Goal: Transaction & Acquisition: Book appointment/travel/reservation

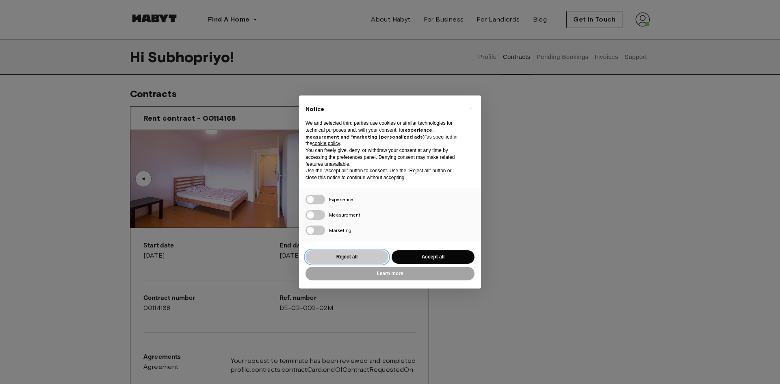
click at [369, 259] on button "Reject all" at bounding box center [346, 256] width 83 height 13
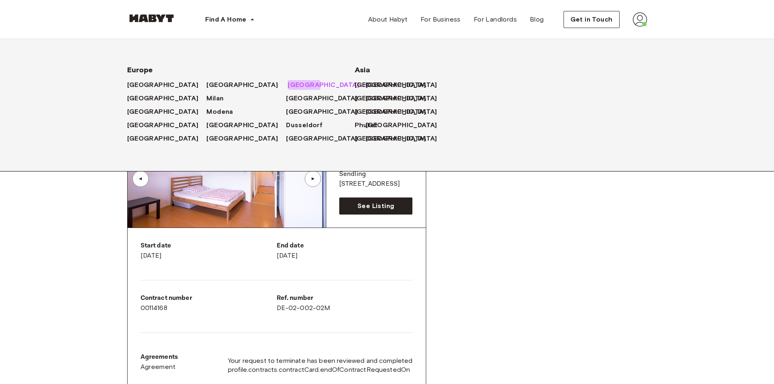
click at [288, 84] on span "[GEOGRAPHIC_DATA]" at bounding box center [323, 85] width 71 height 10
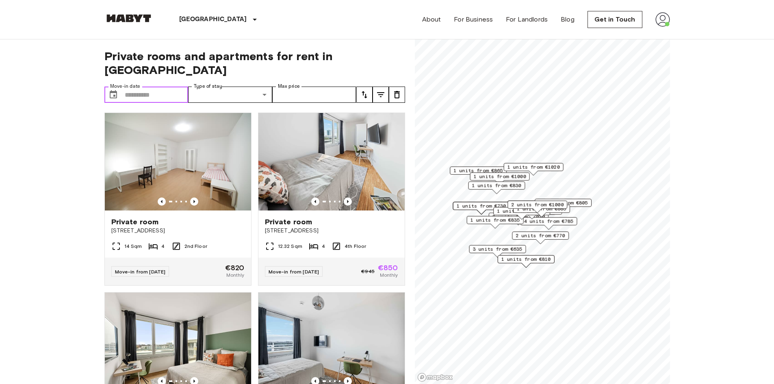
click at [131, 87] on input "Move-in date" at bounding box center [157, 95] width 64 height 16
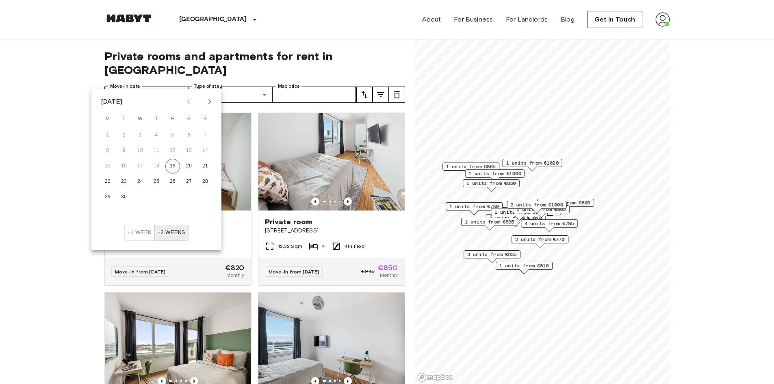
click at [212, 99] on icon "Next month" at bounding box center [210, 102] width 10 height 10
click at [110, 136] on button "1" at bounding box center [107, 135] width 15 height 15
type input "**********"
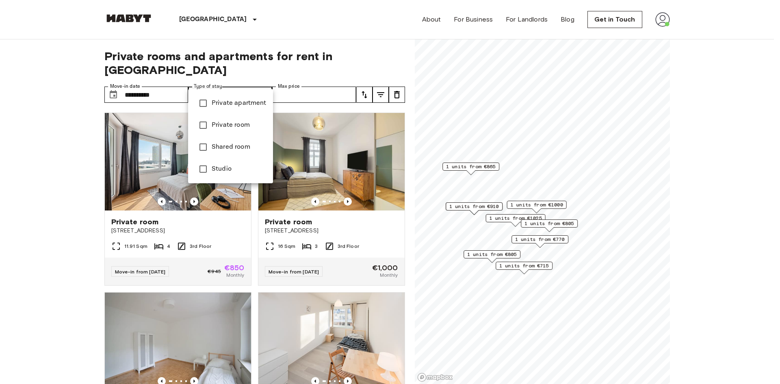
type input "**********"
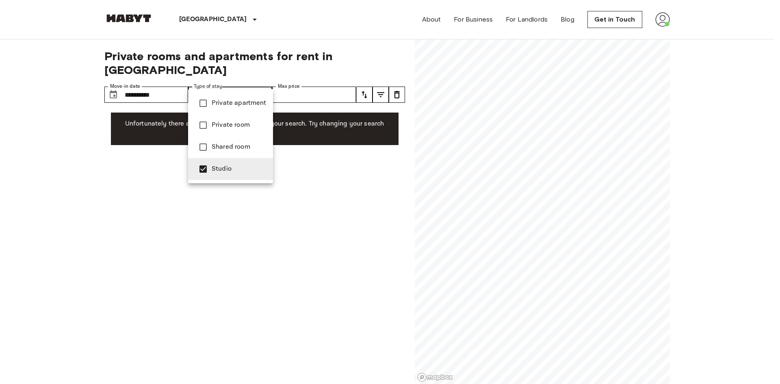
type input "******"
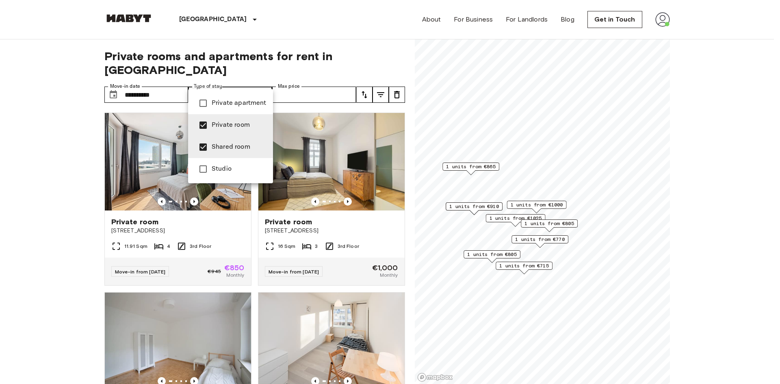
type input "**********"
click at [39, 99] on div at bounding box center [390, 192] width 780 height 384
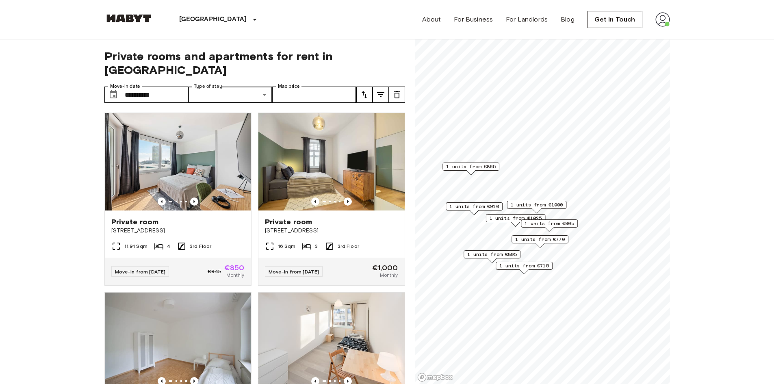
click at [367, 90] on icon "tune" at bounding box center [364, 95] width 10 height 10
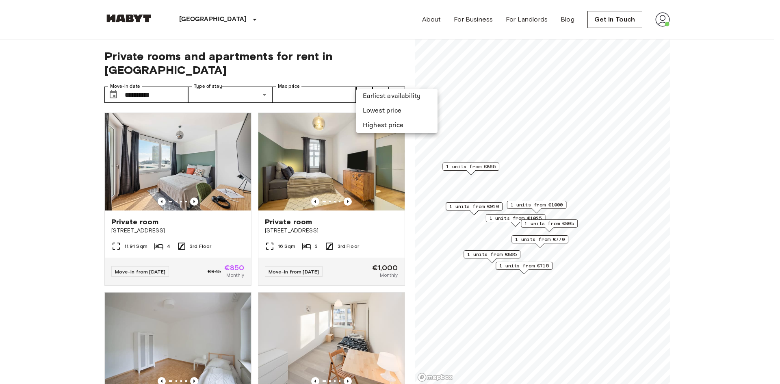
click at [373, 110] on li "Lowest price" at bounding box center [396, 111] width 81 height 15
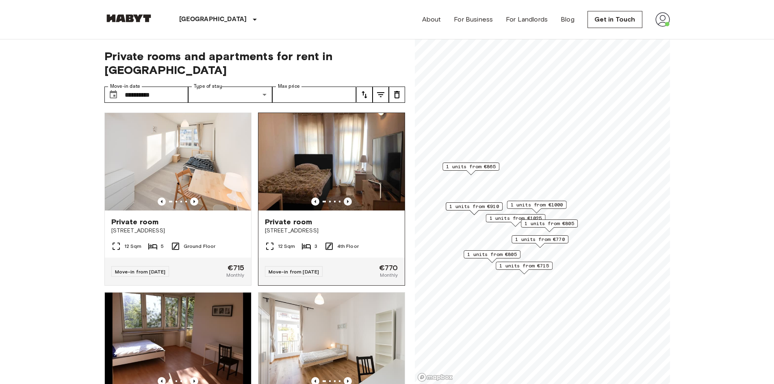
click at [344, 197] on icon "Previous image" at bounding box center [348, 201] width 8 height 8
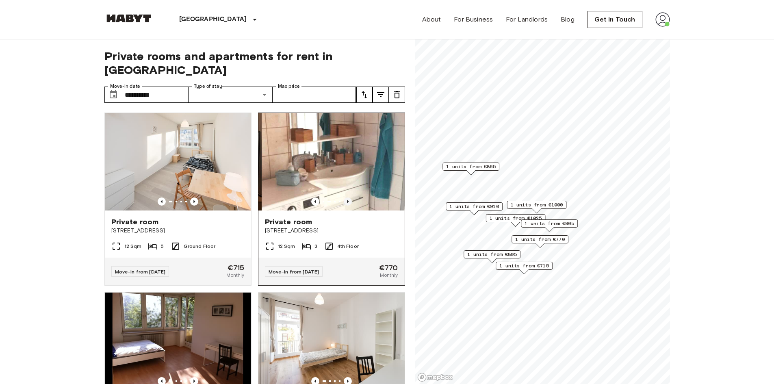
click at [344, 197] on icon "Previous image" at bounding box center [348, 201] width 8 height 8
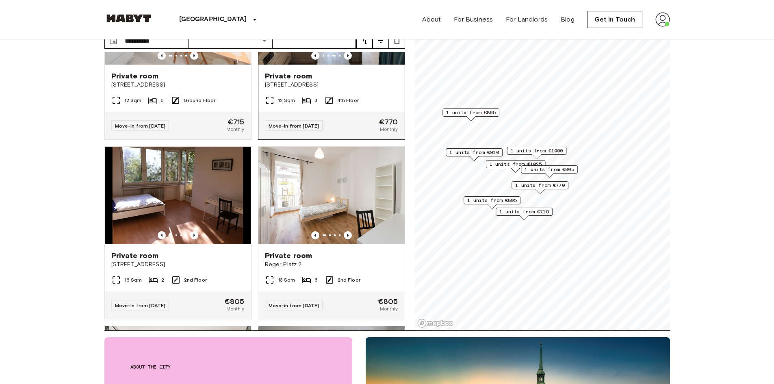
scroll to position [108, 0]
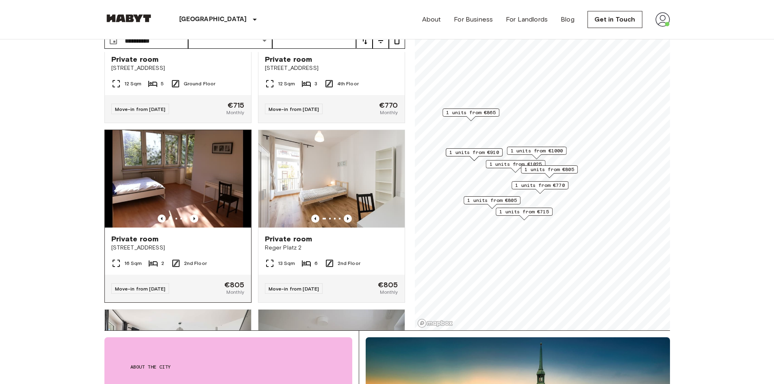
click at [173, 158] on img at bounding box center [178, 178] width 146 height 97
drag, startPoint x: 93, startPoint y: 97, endPoint x: 48, endPoint y: 26, distance: 83.7
click at [48, 26] on header "Munich Europe Amsterdam Berlin Brussels Cologne Dusseldorf Frankfurt Graz Hambu…" at bounding box center [387, 19] width 774 height 39
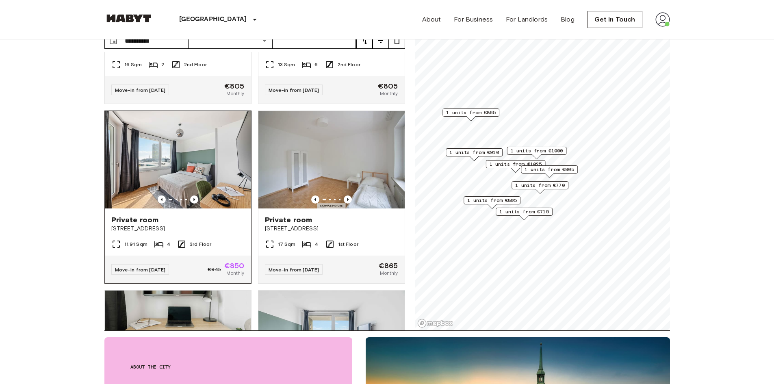
scroll to position [325, 0]
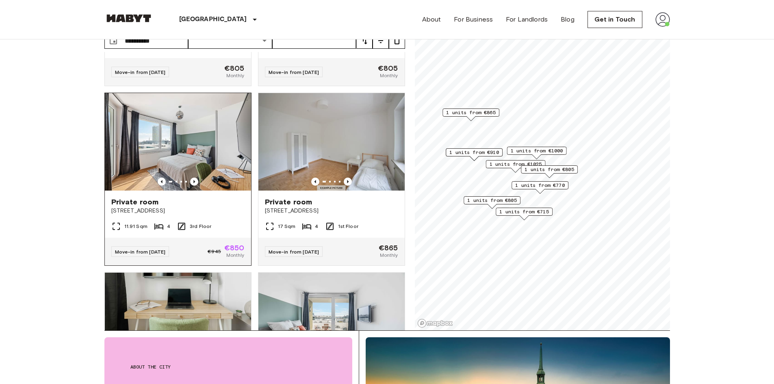
click at [157, 141] on img at bounding box center [178, 141] width 146 height 97
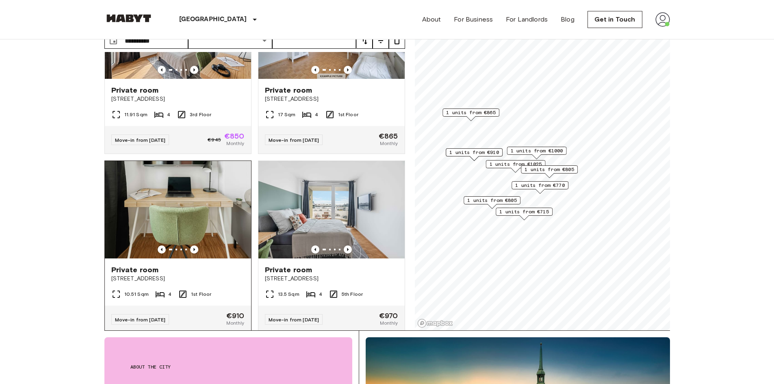
scroll to position [433, 0]
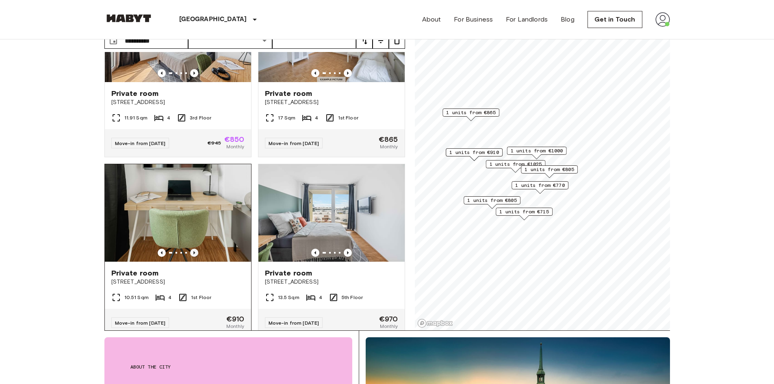
click at [192, 249] on icon "Previous image" at bounding box center [194, 253] width 8 height 8
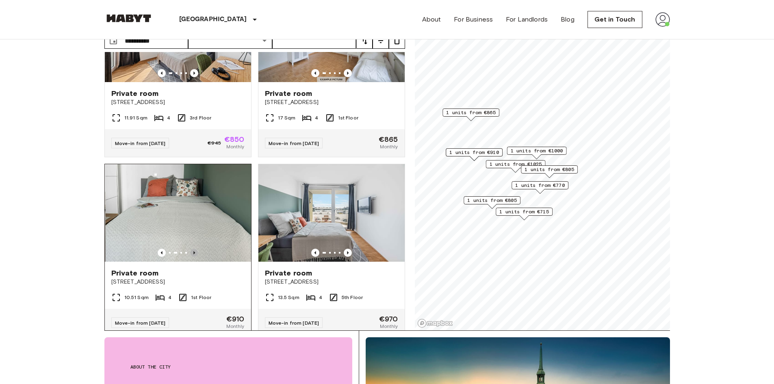
click at [192, 249] on icon "Previous image" at bounding box center [194, 253] width 8 height 8
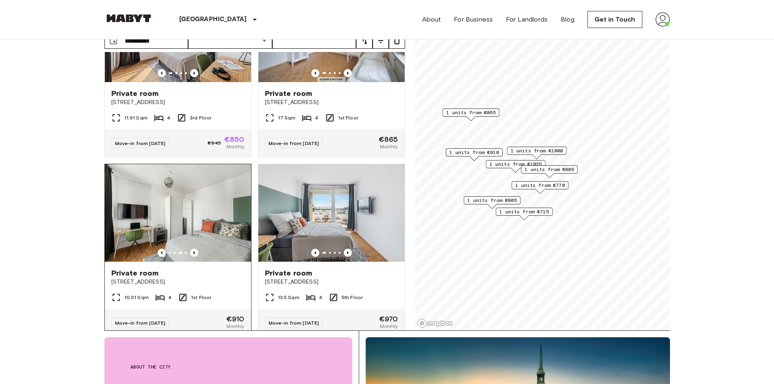
click at [172, 214] on img at bounding box center [178, 212] width 146 height 97
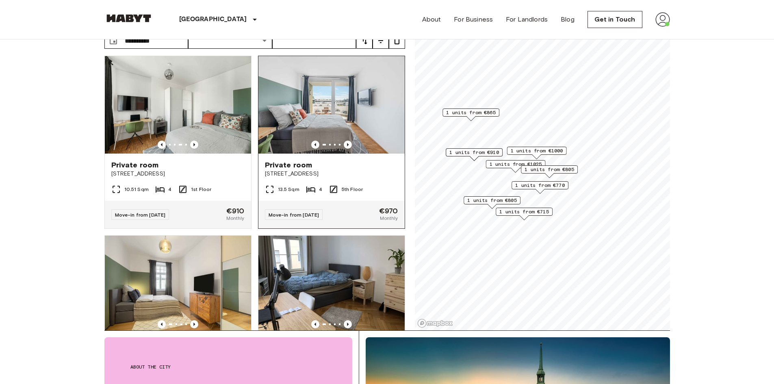
click at [311, 106] on img at bounding box center [331, 104] width 146 height 97
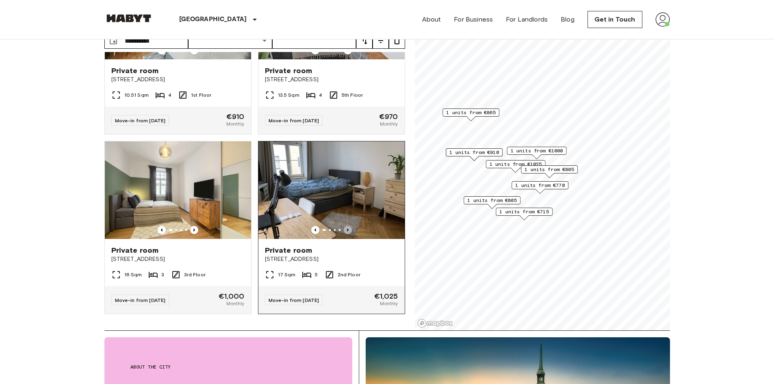
click at [345, 226] on icon "Previous image" at bounding box center [348, 230] width 8 height 8
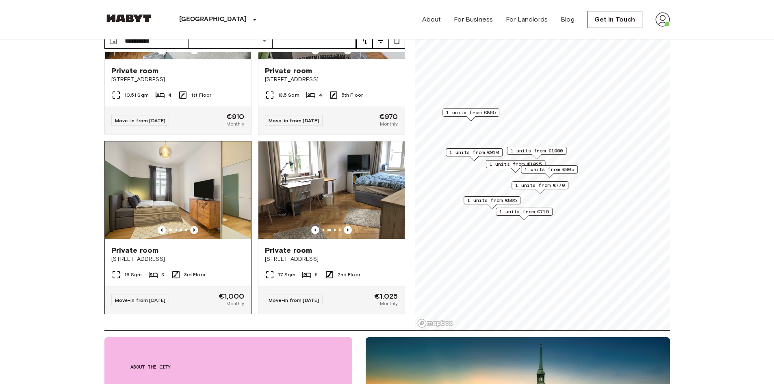
click at [193, 228] on icon "Previous image" at bounding box center [194, 229] width 2 height 3
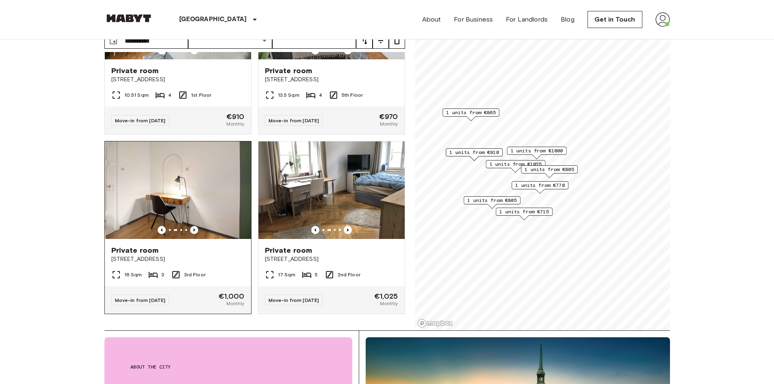
click at [193, 228] on icon "Previous image" at bounding box center [194, 229] width 2 height 3
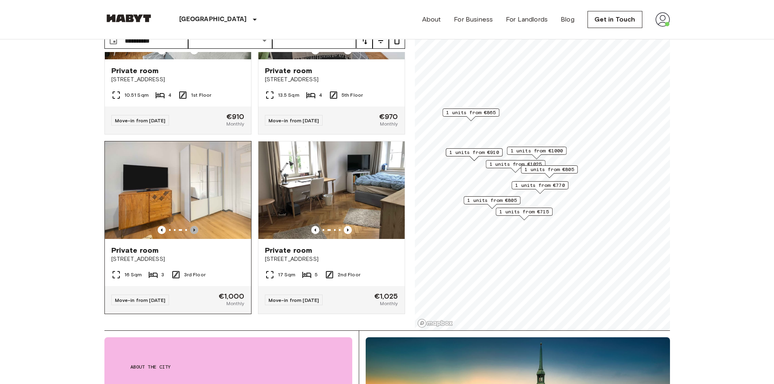
click at [193, 228] on icon "Previous image" at bounding box center [194, 229] width 2 height 3
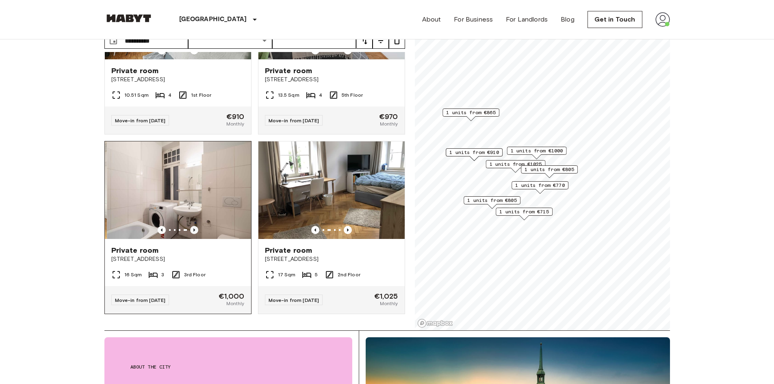
click at [193, 228] on icon "Previous image" at bounding box center [194, 229] width 2 height 3
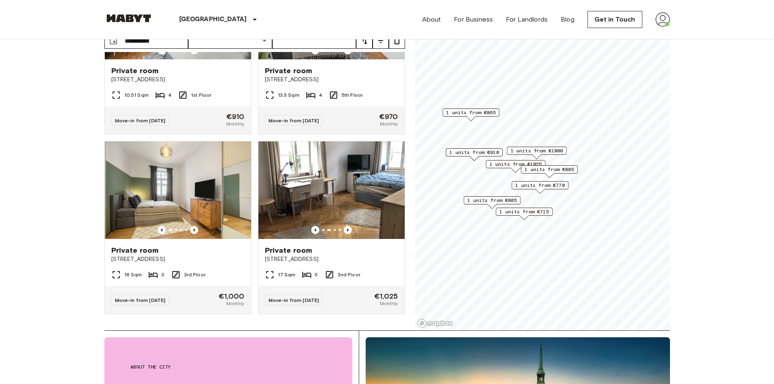
drag, startPoint x: 193, startPoint y: 218, endPoint x: 76, endPoint y: 184, distance: 122.1
click at [194, 226] on icon "Previous image" at bounding box center [194, 230] width 8 height 8
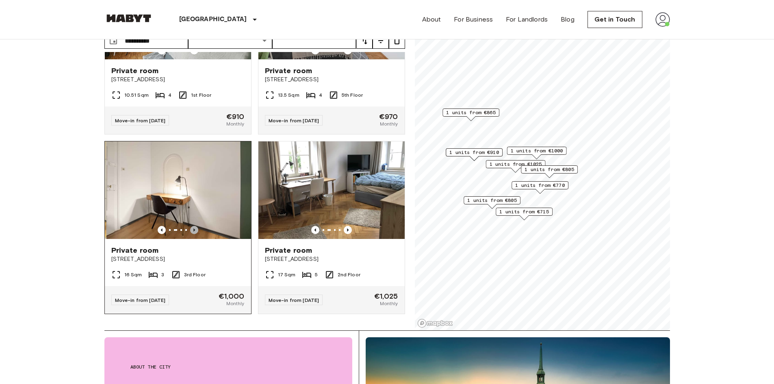
click at [194, 226] on icon "Previous image" at bounding box center [194, 230] width 8 height 8
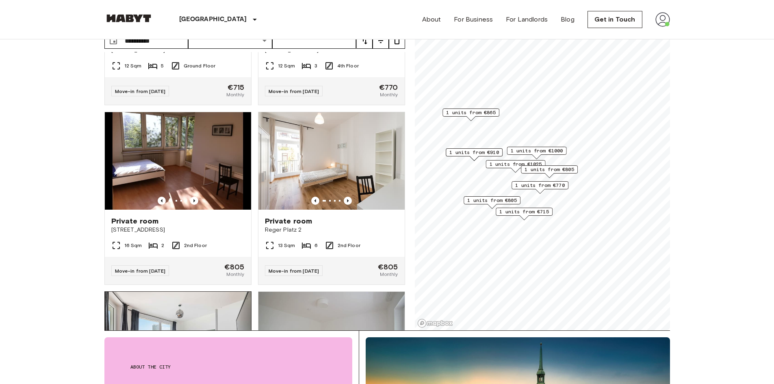
scroll to position [108, 0]
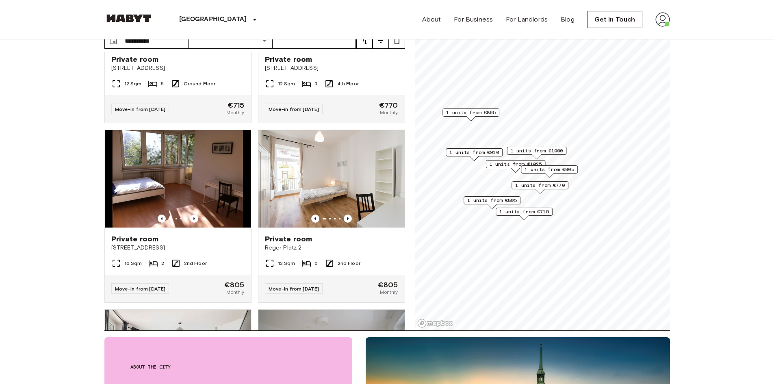
drag, startPoint x: 70, startPoint y: 117, endPoint x: 37, endPoint y: 30, distance: 92.3
click at [35, 26] on header "Munich Europe Amsterdam Berlin Brussels Cologne Dusseldorf Frankfurt Graz Hambu…" at bounding box center [387, 19] width 774 height 39
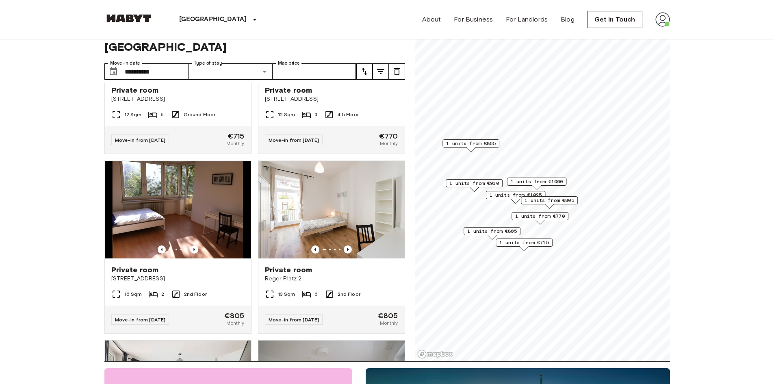
scroll to position [0, 0]
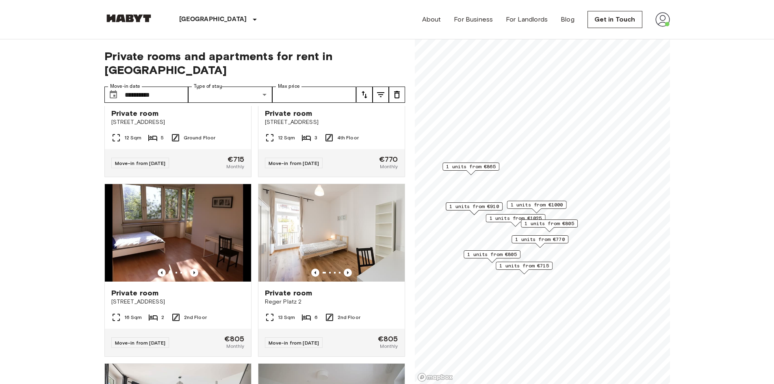
drag, startPoint x: 75, startPoint y: 76, endPoint x: 41, endPoint y: 30, distance: 56.9
click at [41, 23] on header "Munich Europe Amsterdam Berlin Brussels Cologne Dusseldorf Frankfurt Graz Hambu…" at bounding box center [387, 19] width 774 height 39
drag, startPoint x: 99, startPoint y: 143, endPoint x: 66, endPoint y: 32, distance: 116.2
click at [66, 32] on header "Munich Europe Amsterdam Berlin Brussels Cologne Dusseldorf Frankfurt Graz Hambu…" at bounding box center [387, 19] width 774 height 39
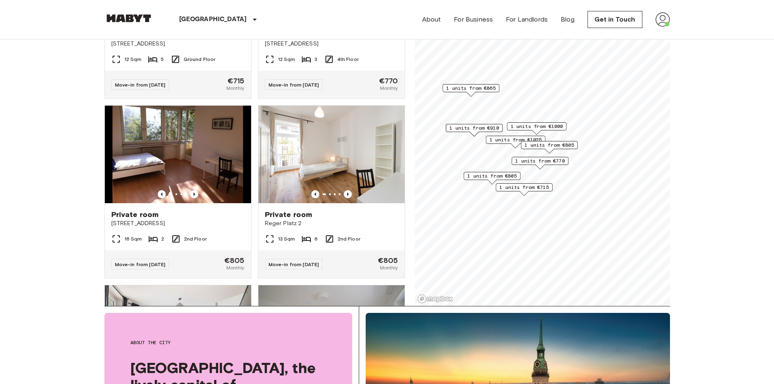
scroll to position [54, 0]
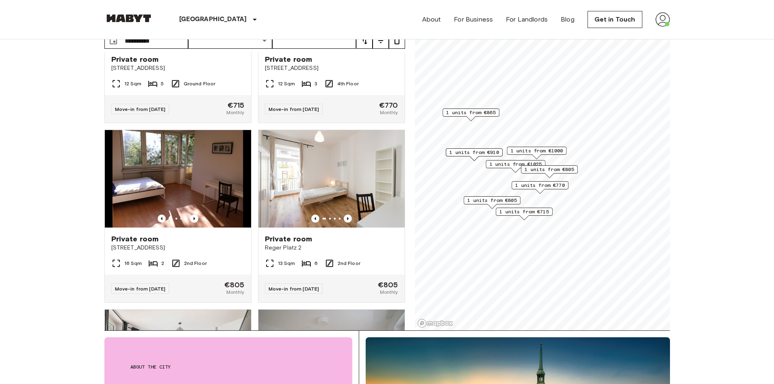
drag, startPoint x: 93, startPoint y: 79, endPoint x: 61, endPoint y: 43, distance: 48.3
click at [59, 32] on header "Munich Europe Amsterdam Berlin Brussels Cologne Dusseldorf Frankfurt Graz Hambu…" at bounding box center [387, 19] width 774 height 39
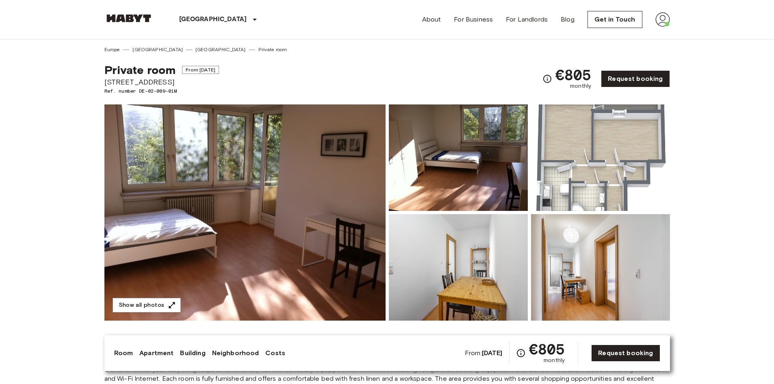
click at [249, 203] on img at bounding box center [244, 212] width 281 height 216
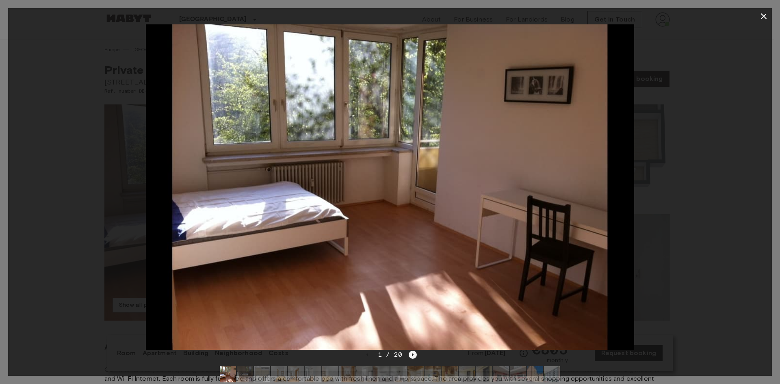
click at [413, 355] on icon "Next image" at bounding box center [413, 354] width 8 height 8
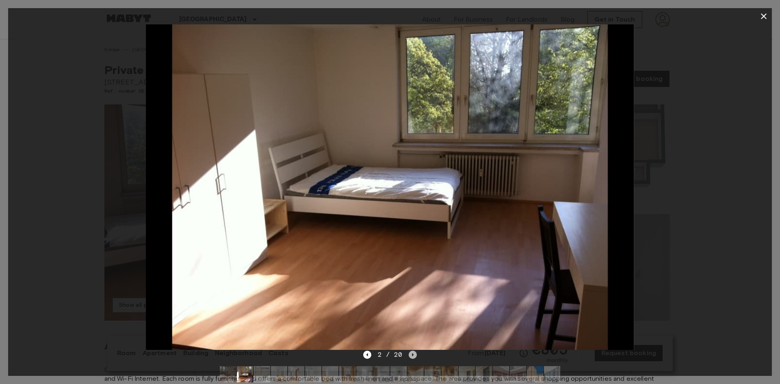
click at [413, 355] on icon "Next image" at bounding box center [413, 354] width 8 height 8
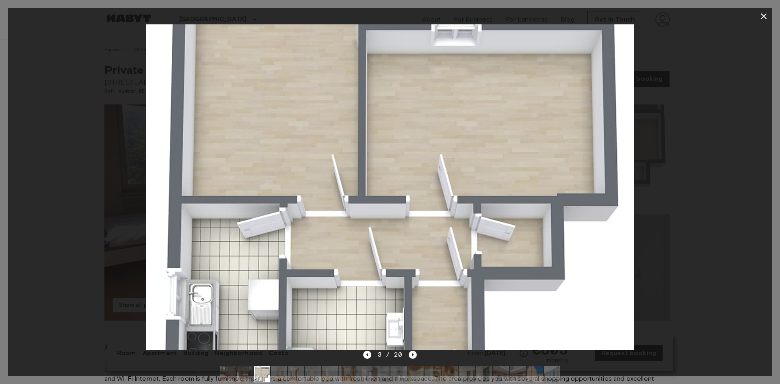
click at [413, 355] on icon "Next image" at bounding box center [413, 354] width 8 height 8
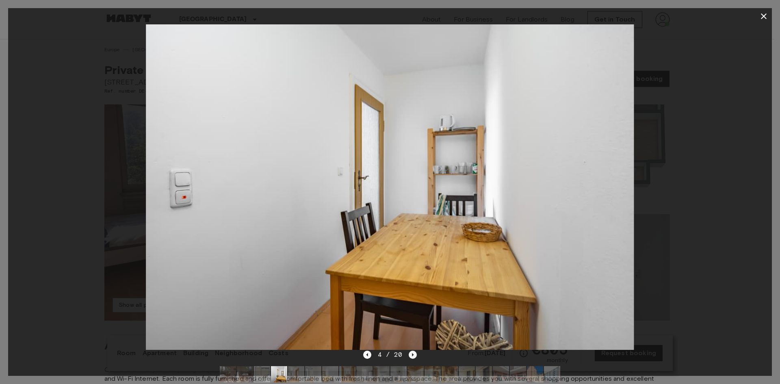
click at [413, 355] on icon "Next image" at bounding box center [413, 354] width 8 height 8
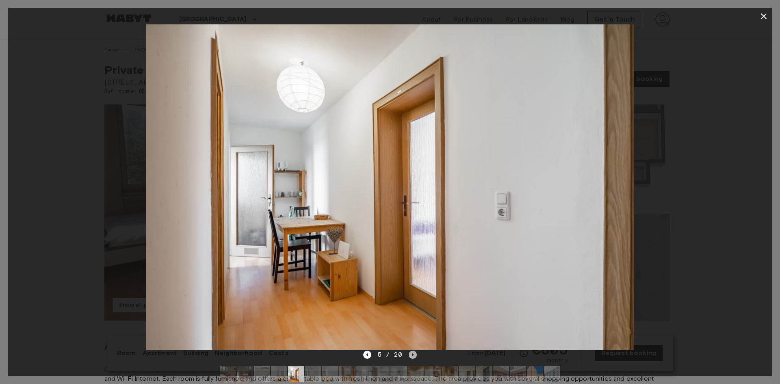
click at [411, 352] on icon "Next image" at bounding box center [413, 354] width 8 height 8
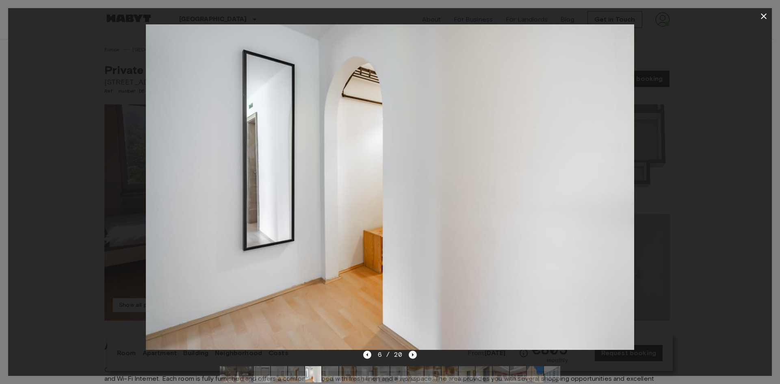
click at [412, 357] on icon "Next image" at bounding box center [413, 354] width 8 height 8
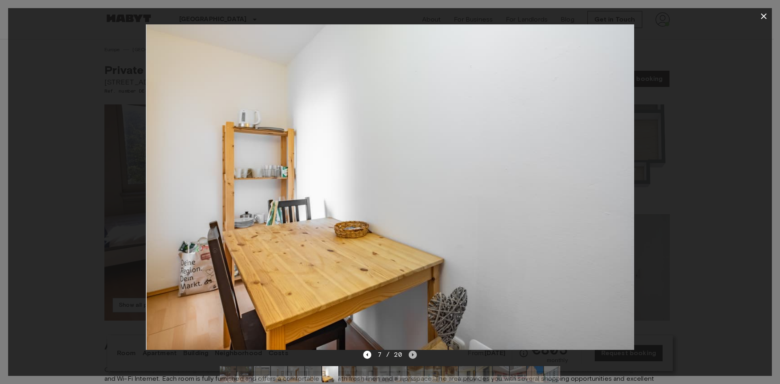
click at [412, 357] on icon "Next image" at bounding box center [413, 354] width 8 height 8
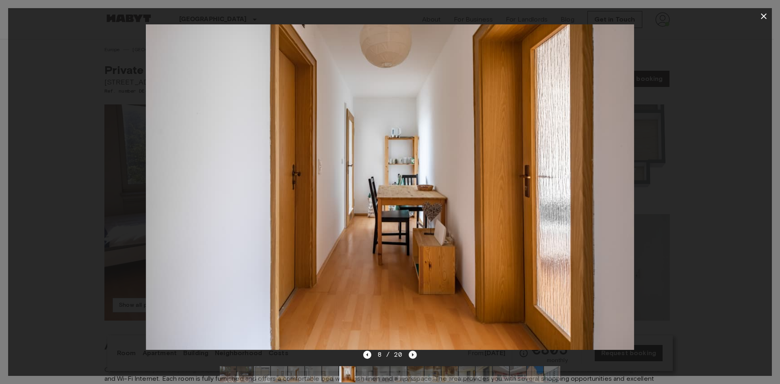
click at [412, 357] on icon "Next image" at bounding box center [413, 354] width 8 height 8
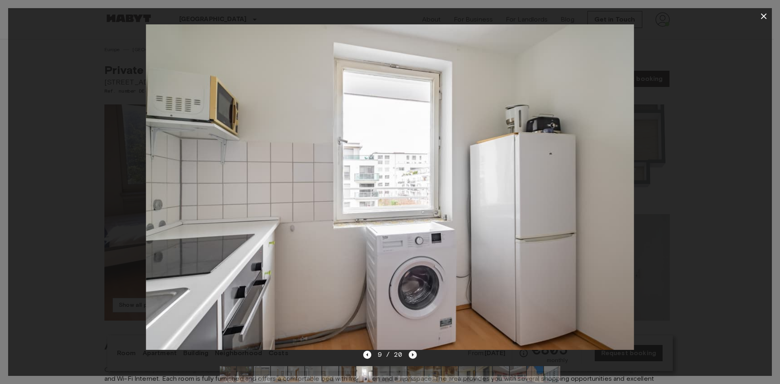
click at [412, 354] on icon "Next image" at bounding box center [413, 354] width 2 height 3
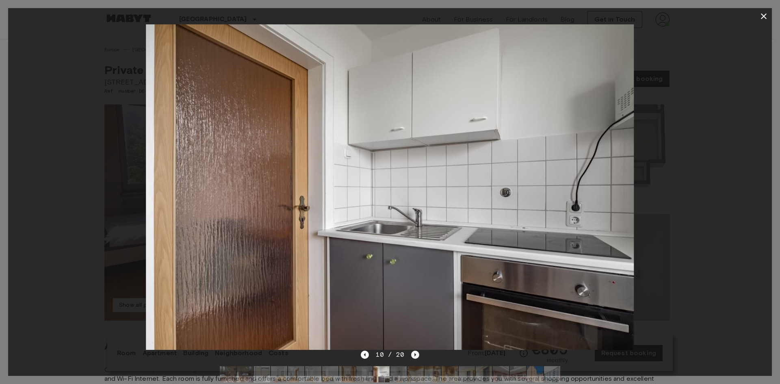
click at [412, 354] on icon "Next image" at bounding box center [415, 354] width 8 height 8
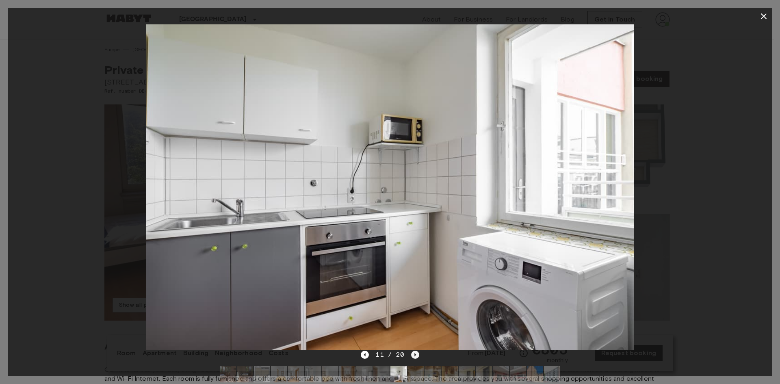
click at [414, 353] on icon "Next image" at bounding box center [415, 354] width 8 height 8
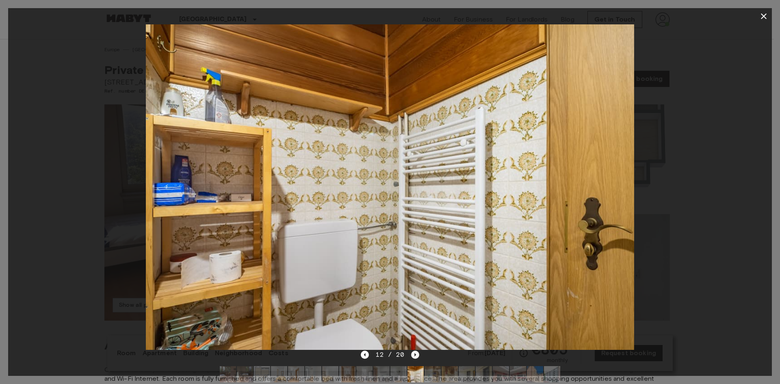
click at [414, 353] on icon "Next image" at bounding box center [415, 354] width 8 height 8
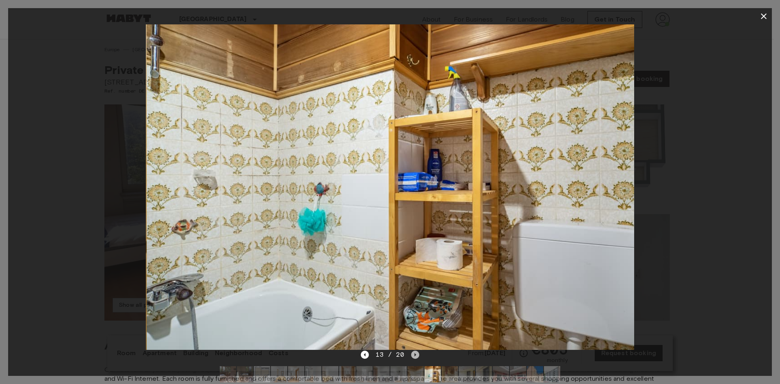
click at [415, 353] on icon "Next image" at bounding box center [415, 354] width 8 height 8
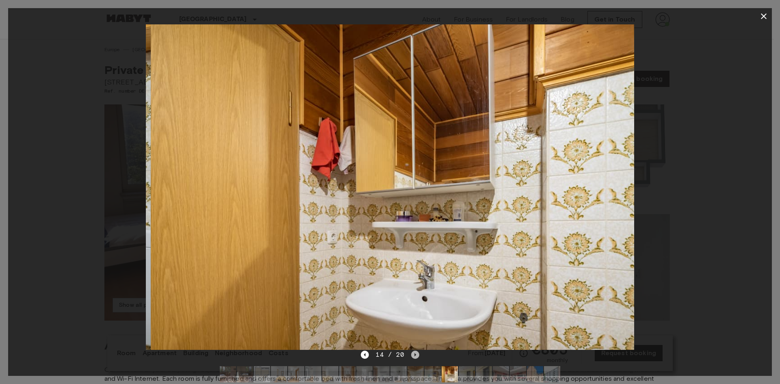
click at [416, 353] on icon "Next image" at bounding box center [415, 354] width 8 height 8
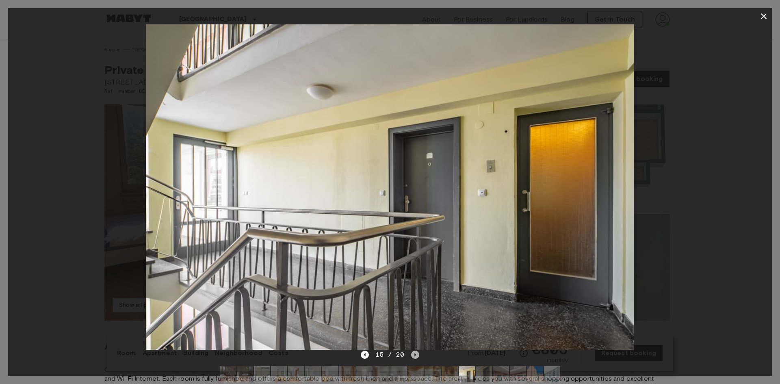
click at [416, 353] on icon "Next image" at bounding box center [415, 354] width 8 height 8
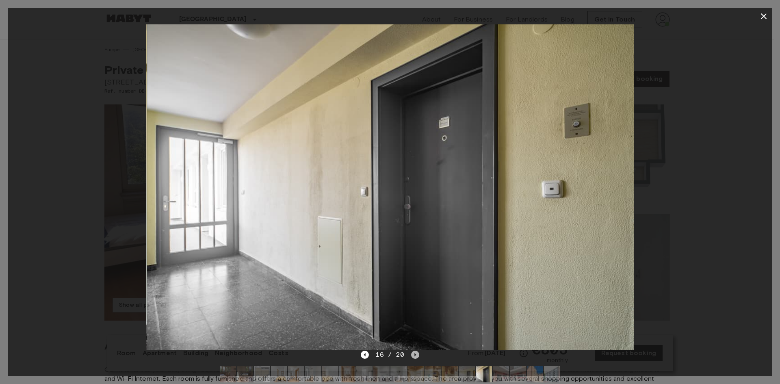
click at [416, 353] on icon "Next image" at bounding box center [415, 354] width 8 height 8
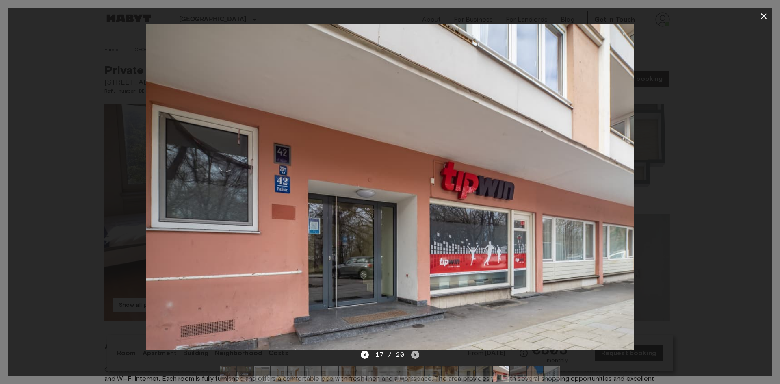
click at [416, 353] on icon "Next image" at bounding box center [415, 354] width 8 height 8
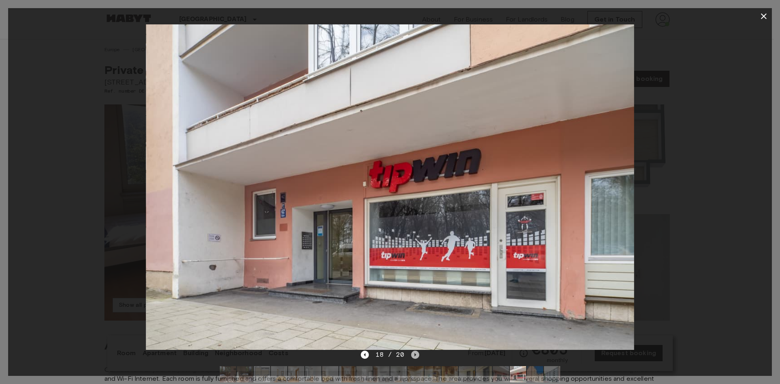
click at [416, 353] on icon "Next image" at bounding box center [415, 354] width 8 height 8
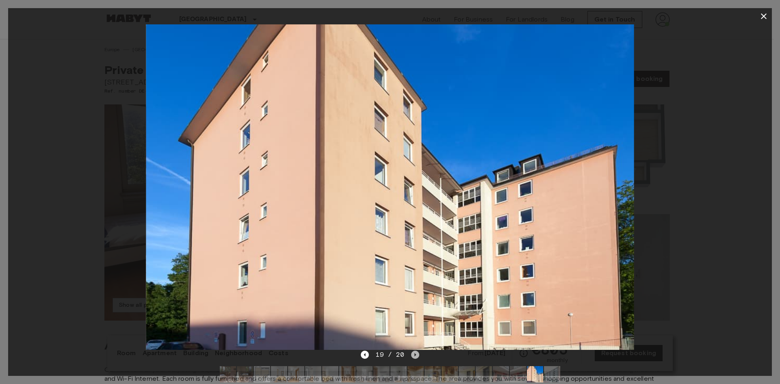
click at [416, 353] on icon "Next image" at bounding box center [415, 354] width 8 height 8
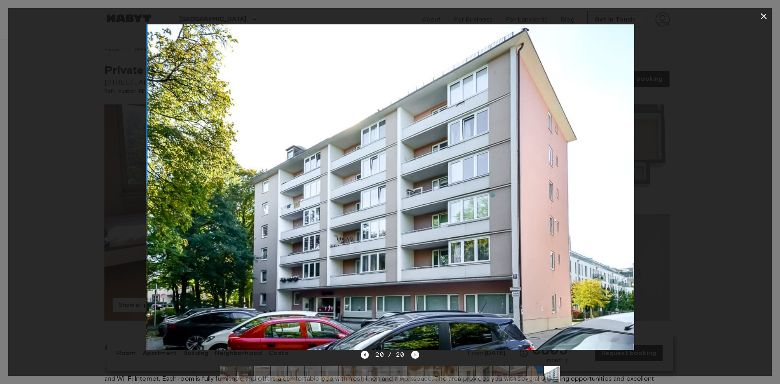
click at [416, 353] on div "20 / 20" at bounding box center [390, 355] width 58 height 10
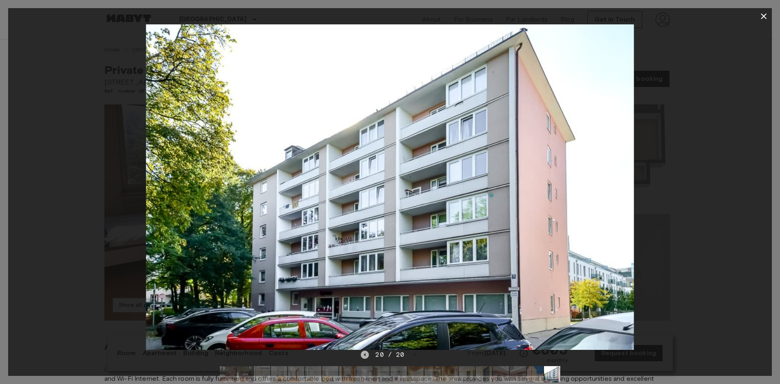
click at [364, 354] on icon "Previous image" at bounding box center [365, 354] width 8 height 8
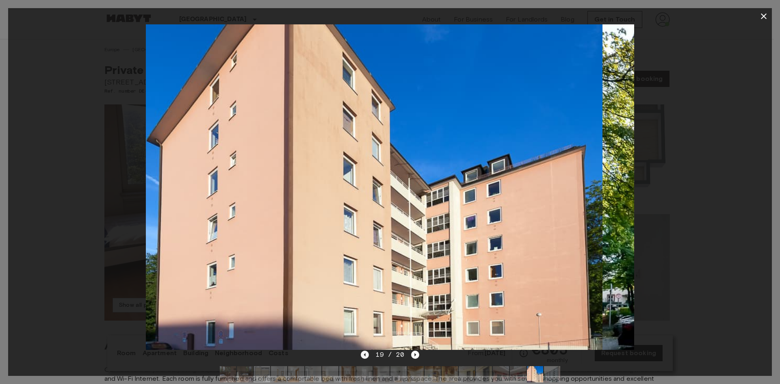
click at [364, 354] on icon "Previous image" at bounding box center [365, 354] width 8 height 8
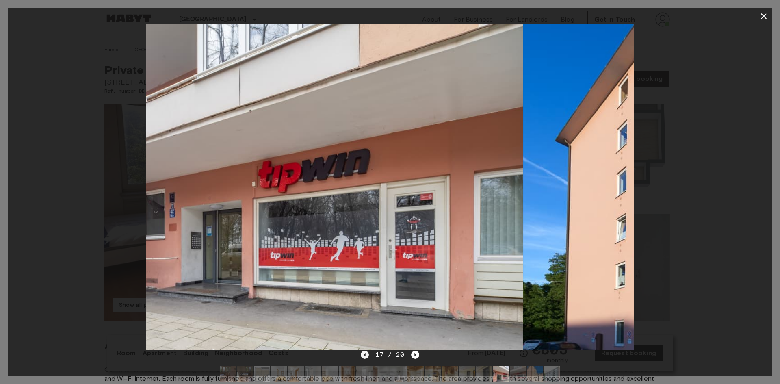
click at [364, 354] on icon "Previous image" at bounding box center [365, 354] width 8 height 8
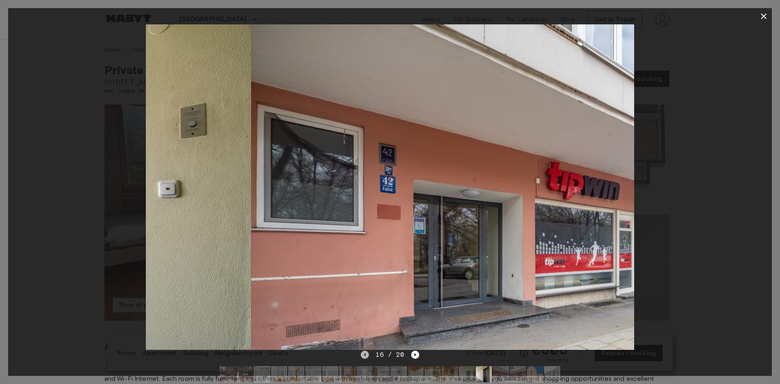
click at [364, 354] on icon "Previous image" at bounding box center [365, 354] width 8 height 8
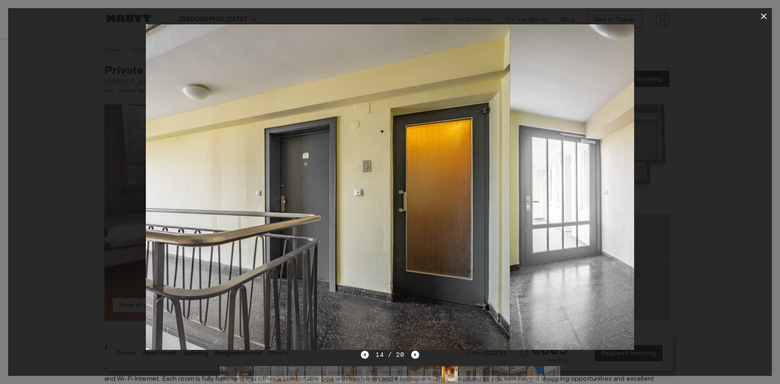
click at [364, 354] on icon "Previous image" at bounding box center [365, 354] width 8 height 8
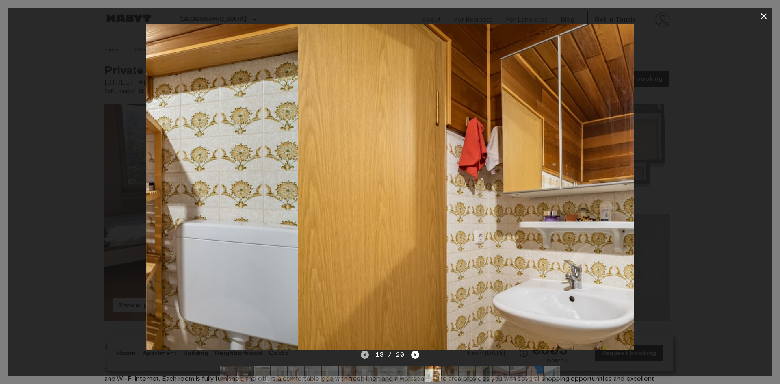
click at [364, 354] on icon "Previous image" at bounding box center [365, 354] width 8 height 8
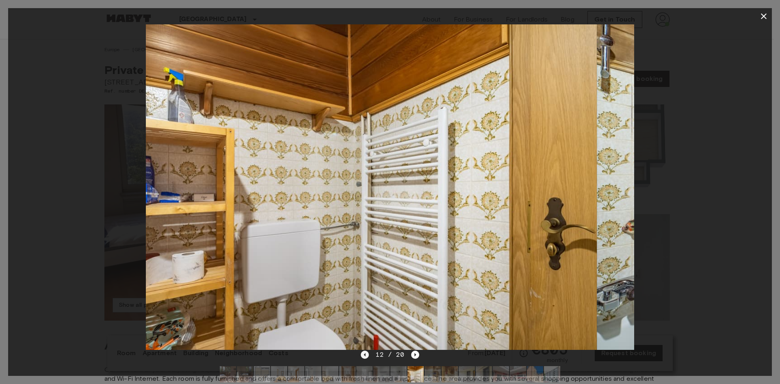
click at [364, 354] on icon "Previous image" at bounding box center [365, 354] width 8 height 8
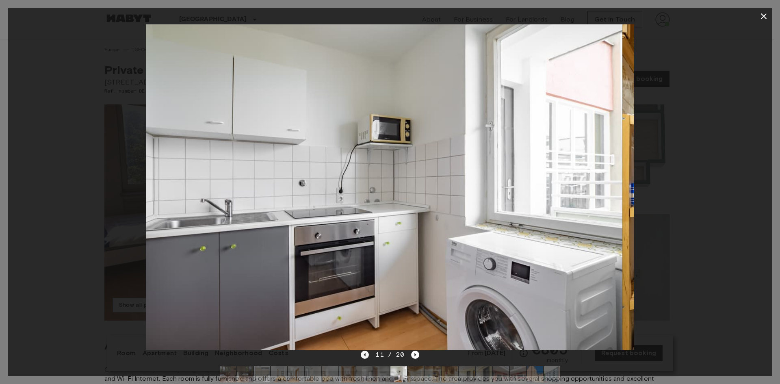
click at [364, 354] on icon "Previous image" at bounding box center [365, 354] width 8 height 8
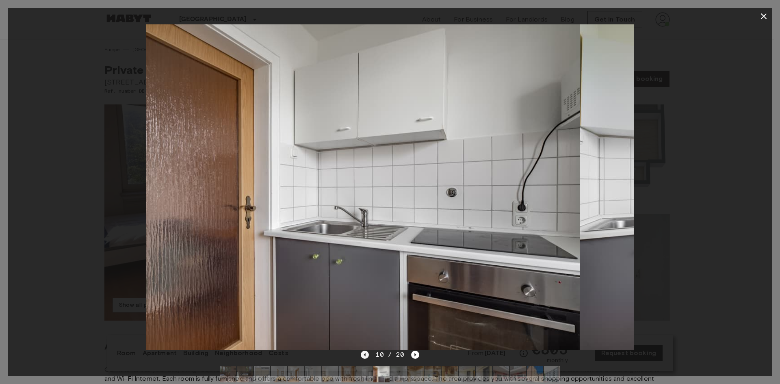
click at [364, 354] on icon "Previous image" at bounding box center [365, 354] width 8 height 8
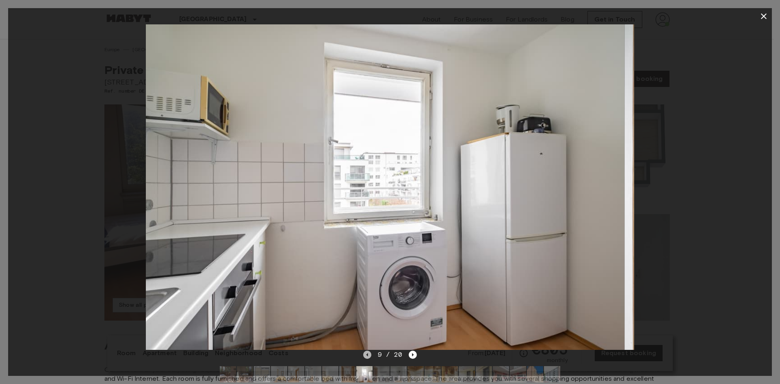
click at [364, 354] on icon "Previous image" at bounding box center [367, 354] width 8 height 8
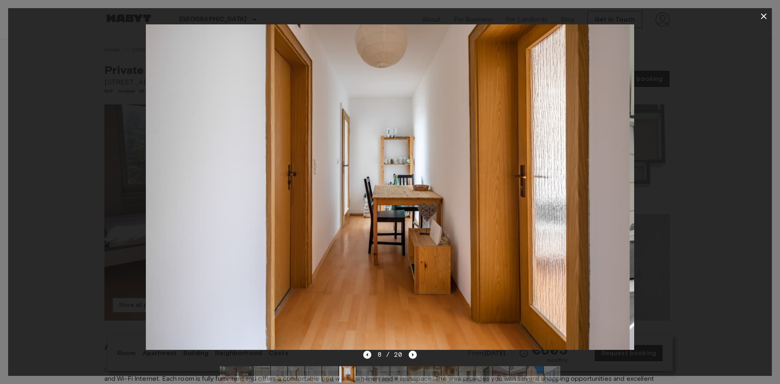
click at [364, 354] on icon "Previous image" at bounding box center [367, 354] width 8 height 8
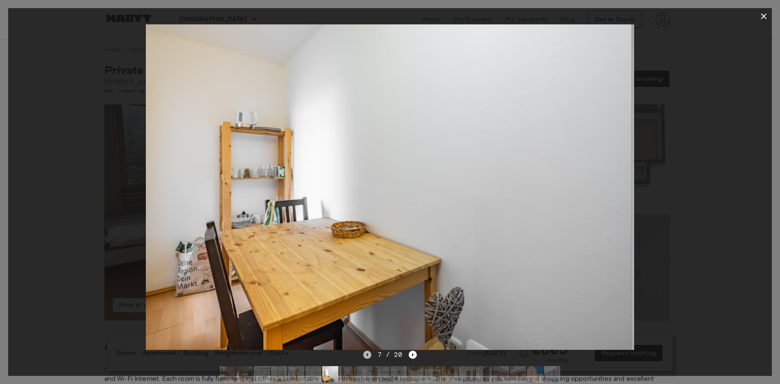
click at [364, 354] on icon "Previous image" at bounding box center [367, 354] width 8 height 8
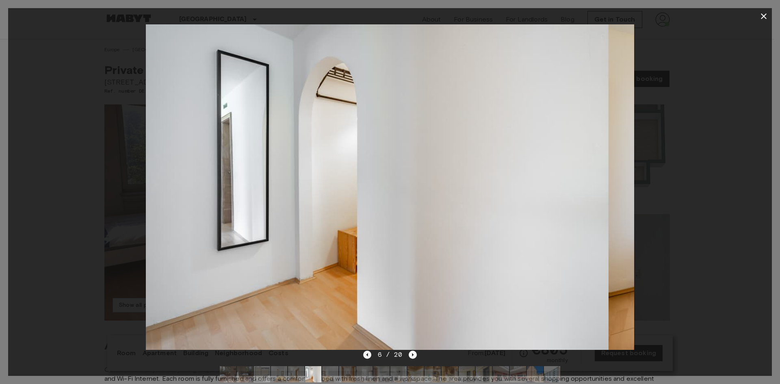
click at [364, 354] on icon "Previous image" at bounding box center [367, 354] width 8 height 8
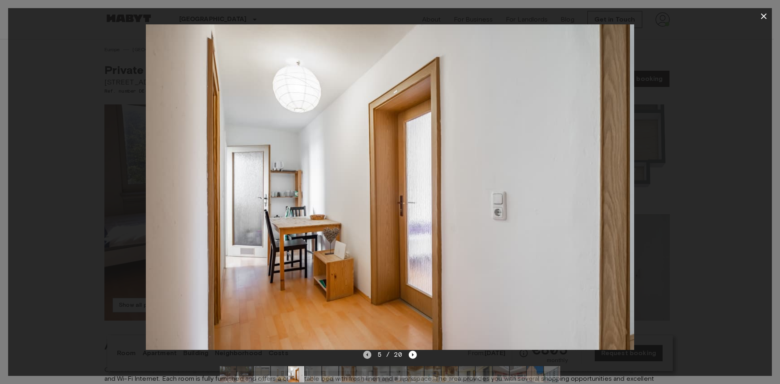
click at [364, 354] on icon "Previous image" at bounding box center [367, 354] width 8 height 8
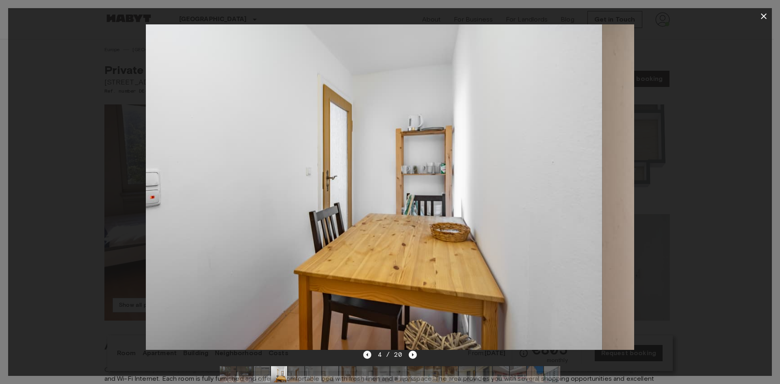
click at [364, 354] on icon "Previous image" at bounding box center [367, 354] width 8 height 8
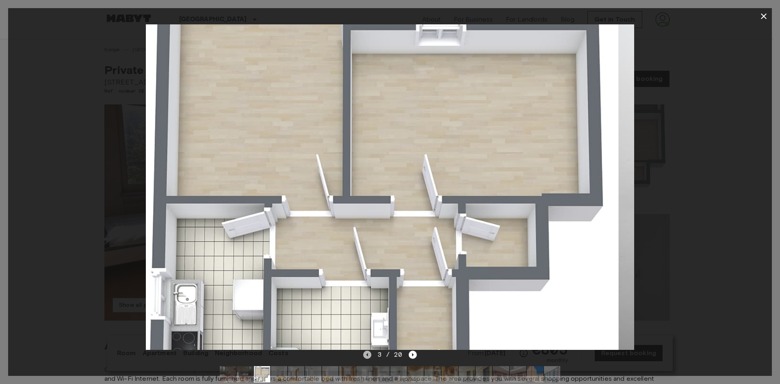
click at [364, 354] on icon "Previous image" at bounding box center [367, 354] width 8 height 8
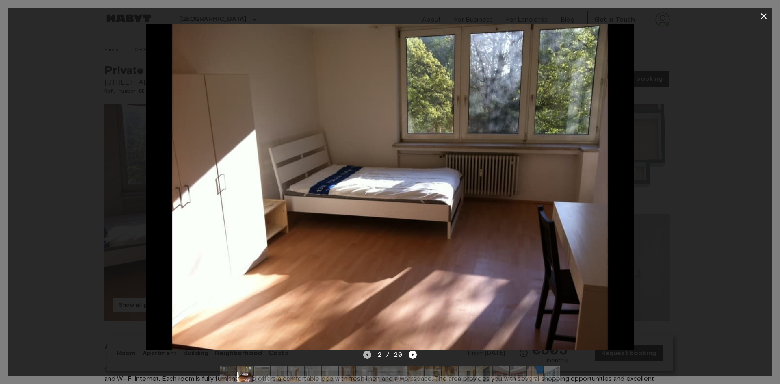
click at [369, 354] on icon "Previous image" at bounding box center [367, 354] width 8 height 8
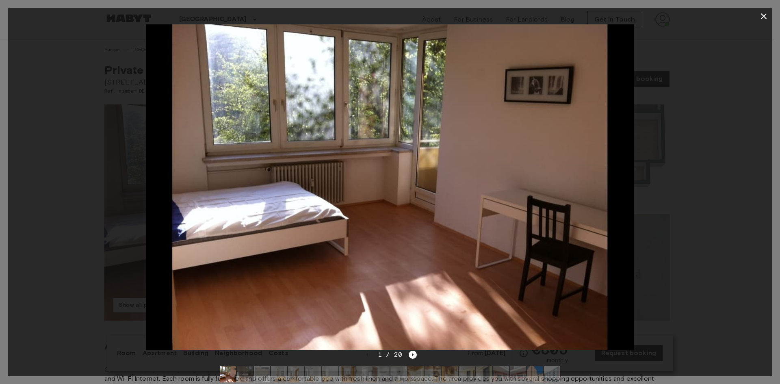
click at [762, 13] on icon "button" at bounding box center [764, 16] width 10 height 10
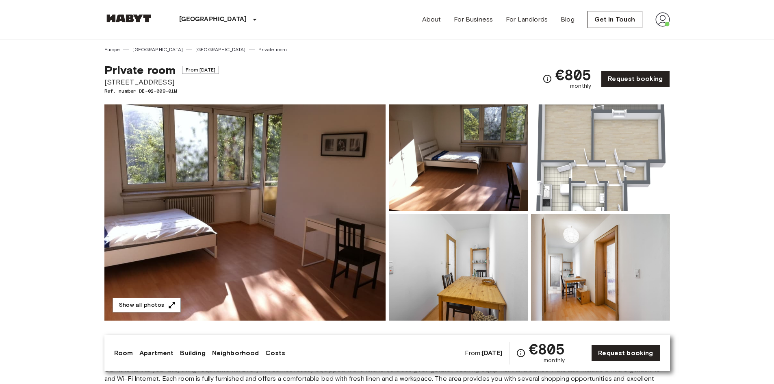
click at [621, 171] on img at bounding box center [600, 157] width 139 height 106
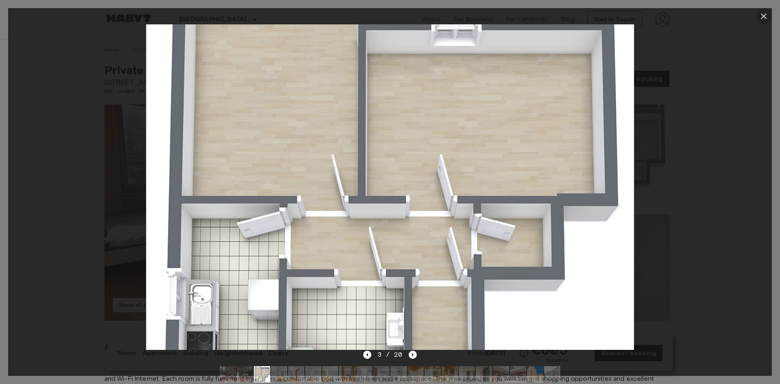
click at [765, 17] on icon "button" at bounding box center [764, 16] width 6 height 6
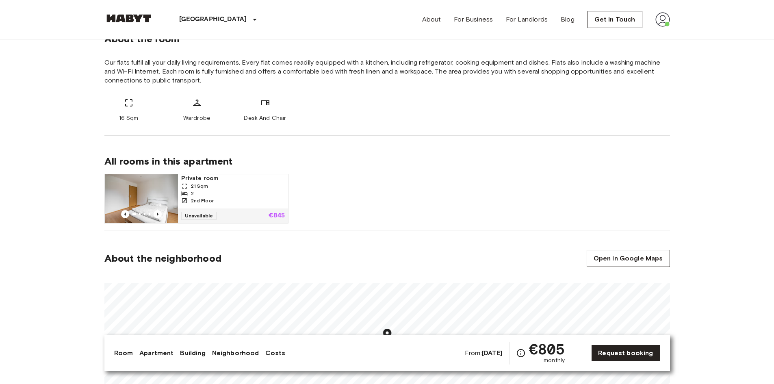
scroll to position [325, 0]
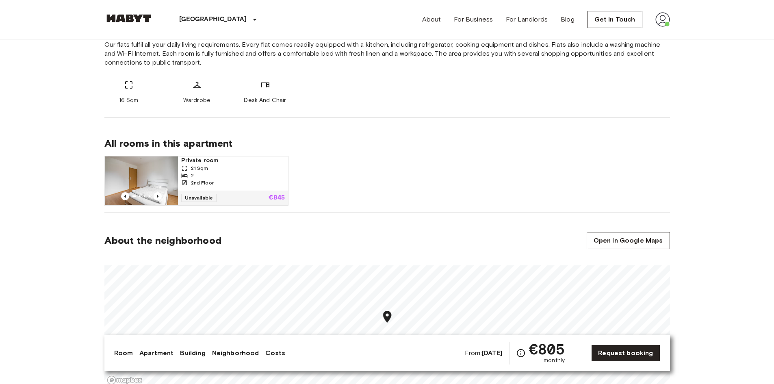
click at [142, 177] on img at bounding box center [141, 180] width 73 height 49
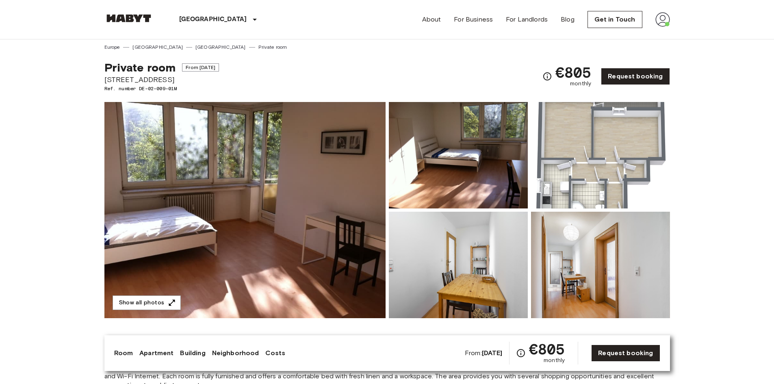
scroll to position [0, 0]
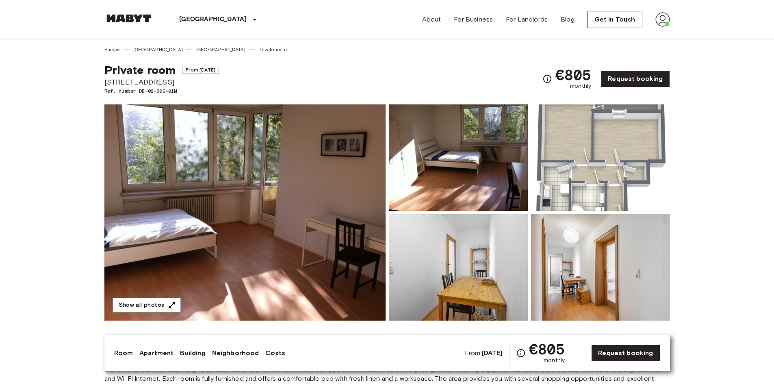
drag, startPoint x: 49, startPoint y: 73, endPoint x: 35, endPoint y: 36, distance: 39.5
click at [35, 36] on header "Munich Europe Amsterdam Berlin Brussels Cologne Dusseldorf Frankfurt Graz Hambu…" at bounding box center [387, 19] width 774 height 39
click at [255, 197] on img at bounding box center [244, 212] width 281 height 216
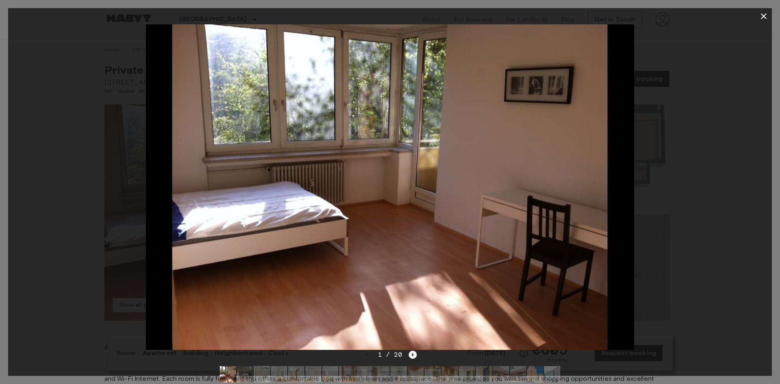
click at [411, 356] on icon "Next image" at bounding box center [413, 354] width 8 height 8
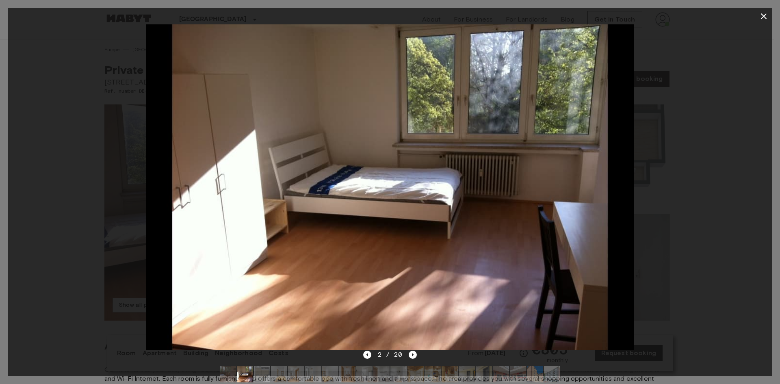
click at [767, 11] on icon "button" at bounding box center [764, 16] width 10 height 10
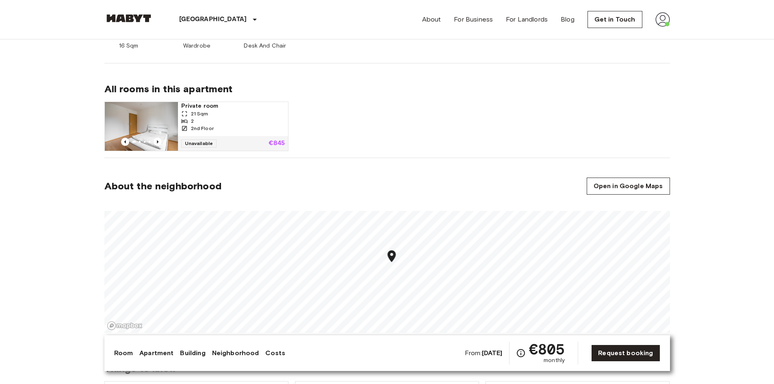
scroll to position [325, 0]
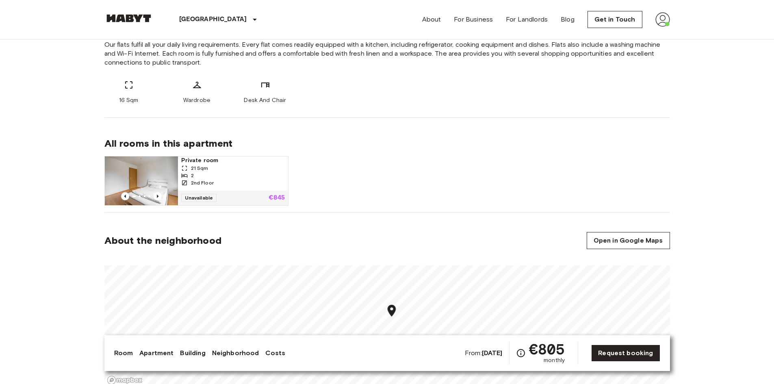
drag, startPoint x: 509, startPoint y: 158, endPoint x: 66, endPoint y: 112, distance: 445.5
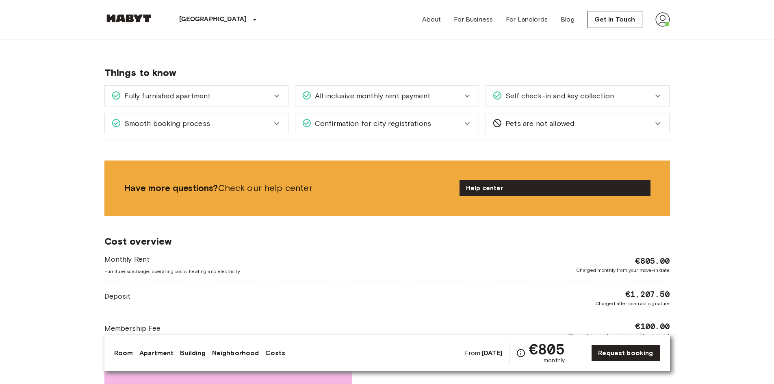
scroll to position [812, 0]
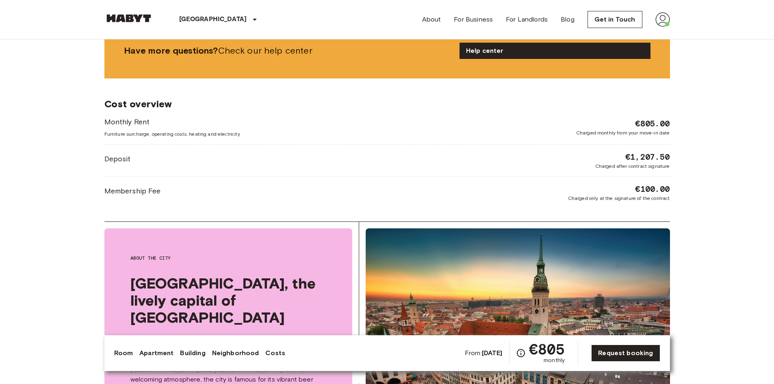
drag, startPoint x: 228, startPoint y: 102, endPoint x: 86, endPoint y: 127, distance: 144.4
click at [92, 125] on body "Munich Europe Amsterdam Berlin Brussels Cologne Dusseldorf Frankfurt Graz Hambu…" at bounding box center [387, 258] width 774 height 2141
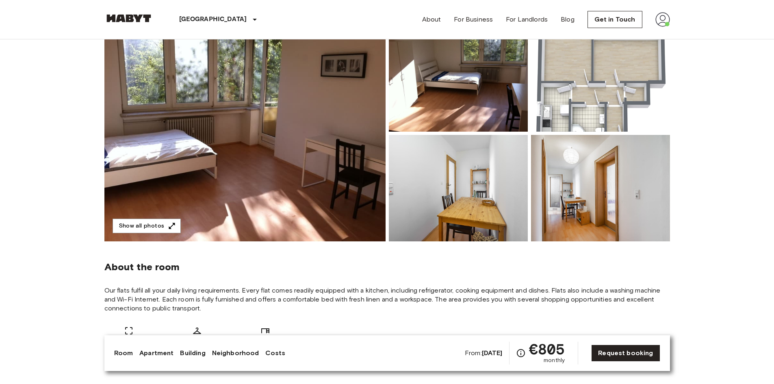
scroll to position [0, 0]
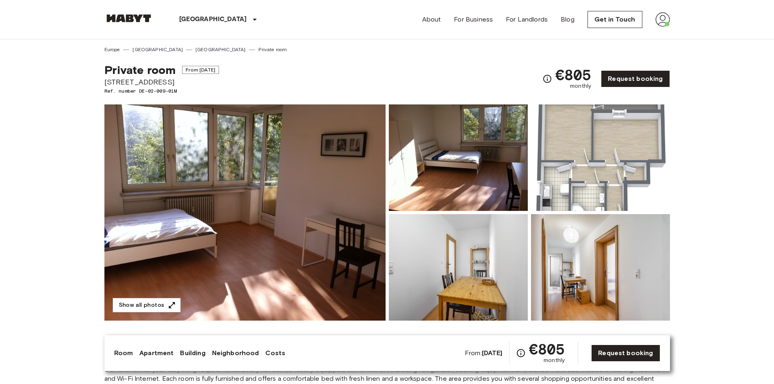
drag, startPoint x: 66, startPoint y: 92, endPoint x: 35, endPoint y: 34, distance: 65.8
click at [35, 34] on header "Munich Europe Amsterdam Berlin Brussels Cologne Dusseldorf Frankfurt Graz Hambu…" at bounding box center [387, 19] width 774 height 39
drag, startPoint x: 43, startPoint y: 74, endPoint x: 33, endPoint y: 27, distance: 47.9
click at [33, 27] on header "Munich Europe Amsterdam Berlin Brussels Cologne Dusseldorf Frankfurt Graz Hambu…" at bounding box center [387, 19] width 774 height 39
drag, startPoint x: 54, startPoint y: 64, endPoint x: 28, endPoint y: 14, distance: 55.9
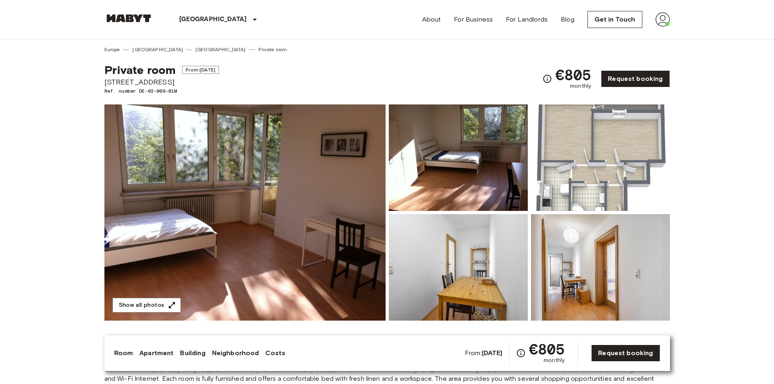
click at [28, 14] on header "Munich Europe Amsterdam Berlin Brussels Cologne Dusseldorf Frankfurt Graz Hambu…" at bounding box center [387, 19] width 774 height 39
drag, startPoint x: 21, startPoint y: 49, endPoint x: 25, endPoint y: 24, distance: 25.9
click at [25, 24] on header "Munich Europe Amsterdam Berlin Brussels Cologne Dusseldorf Frankfurt Graz Hambu…" at bounding box center [387, 19] width 774 height 39
drag, startPoint x: 15, startPoint y: 62, endPoint x: 26, endPoint y: 28, distance: 36.2
click at [26, 28] on header "Munich Europe Amsterdam Berlin Brussels Cologne Dusseldorf Frankfurt Graz Hambu…" at bounding box center [387, 19] width 774 height 39
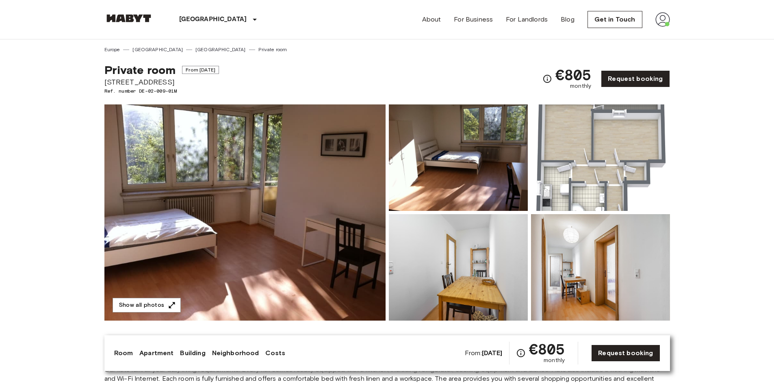
drag, startPoint x: 30, startPoint y: 57, endPoint x: 27, endPoint y: 31, distance: 25.8
click at [27, 31] on header "Munich Europe Amsterdam Berlin Brussels Cologne Dusseldorf Frankfurt Graz Hambu…" at bounding box center [387, 19] width 774 height 39
drag, startPoint x: 17, startPoint y: 48, endPoint x: 31, endPoint y: 20, distance: 31.8
click at [31, 20] on header "Munich Europe Amsterdam Berlin Brussels Cologne Dusseldorf Frankfurt Graz Hambu…" at bounding box center [387, 19] width 774 height 39
drag, startPoint x: 20, startPoint y: 54, endPoint x: 22, endPoint y: 20, distance: 33.4
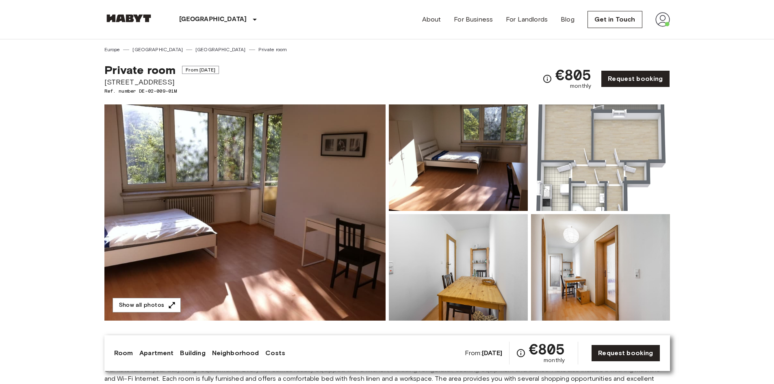
click at [22, 20] on header "Munich Europe Amsterdam Berlin Brussels Cologne Dusseldorf Frankfurt Graz Hambu…" at bounding box center [387, 19] width 774 height 39
drag, startPoint x: 28, startPoint y: 56, endPoint x: 19, endPoint y: 23, distance: 34.8
click at [19, 23] on header "Munich Europe Amsterdam Berlin Brussels Cologne Dusseldorf Frankfurt Graz Hambu…" at bounding box center [387, 19] width 774 height 39
click at [257, 203] on img at bounding box center [244, 212] width 281 height 216
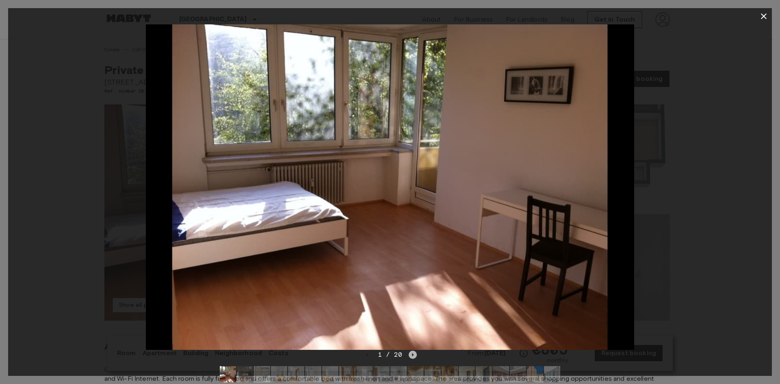
click at [413, 355] on icon "Next image" at bounding box center [413, 354] width 2 height 3
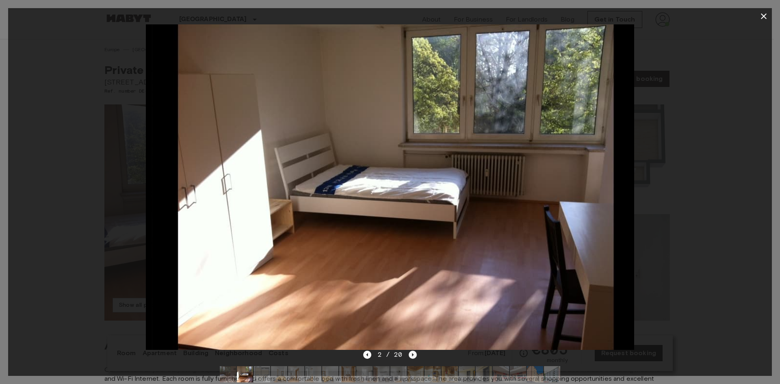
click at [413, 355] on icon "Next image" at bounding box center [413, 354] width 2 height 3
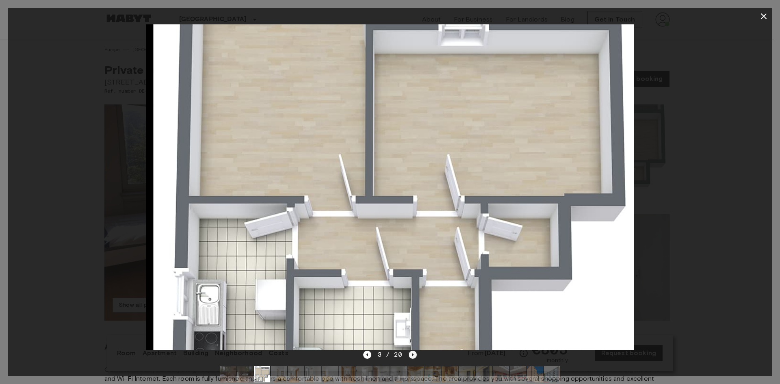
click at [413, 355] on icon "Next image" at bounding box center [413, 354] width 2 height 3
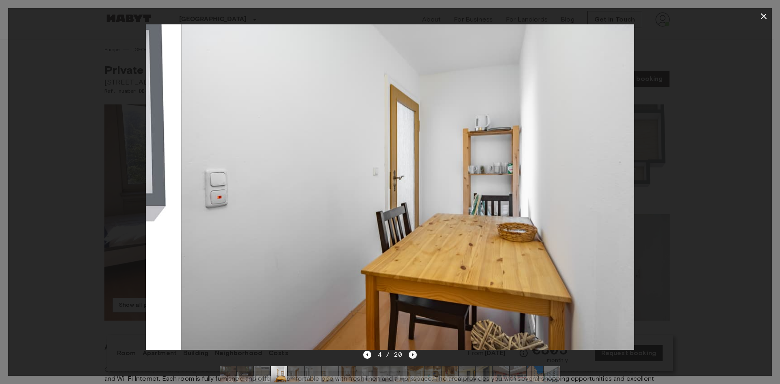
click at [413, 355] on icon "Next image" at bounding box center [413, 354] width 2 height 3
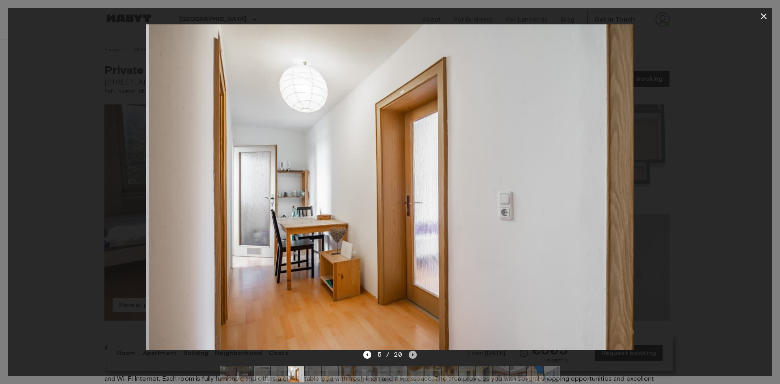
click at [413, 355] on icon "Next image" at bounding box center [413, 354] width 2 height 3
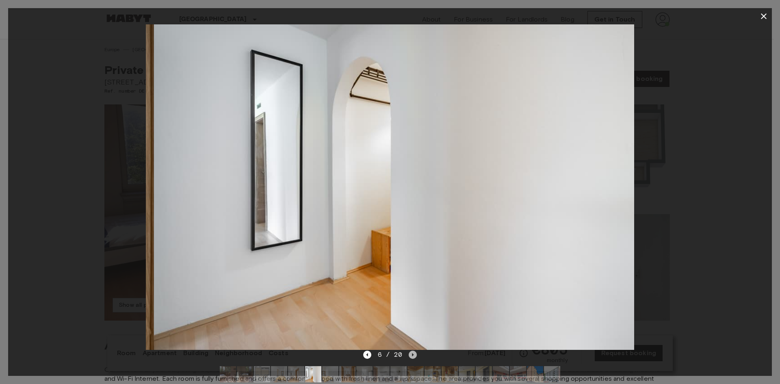
click at [413, 355] on icon "Next image" at bounding box center [413, 354] width 2 height 3
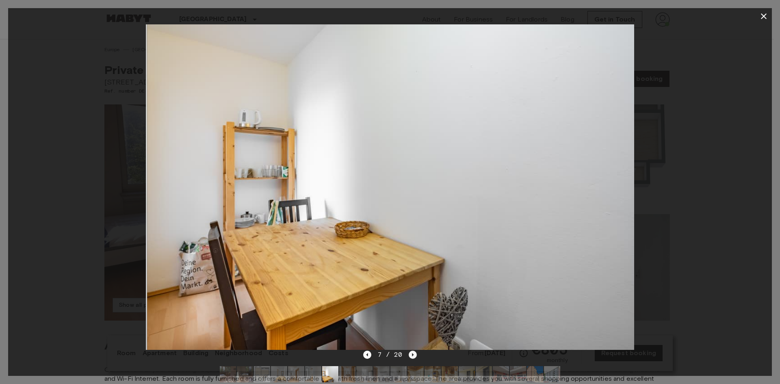
click at [413, 355] on icon "Next image" at bounding box center [413, 354] width 2 height 3
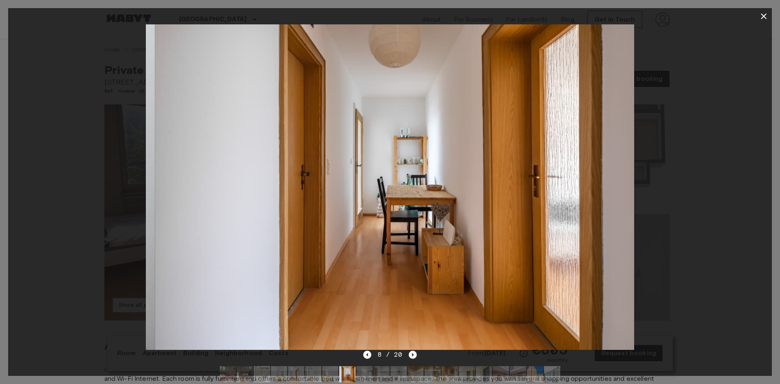
click at [413, 355] on icon "Next image" at bounding box center [413, 354] width 2 height 3
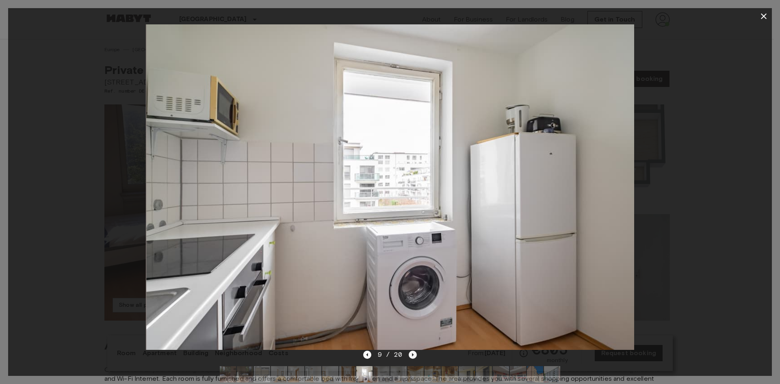
click at [413, 355] on icon "Next image" at bounding box center [413, 354] width 2 height 3
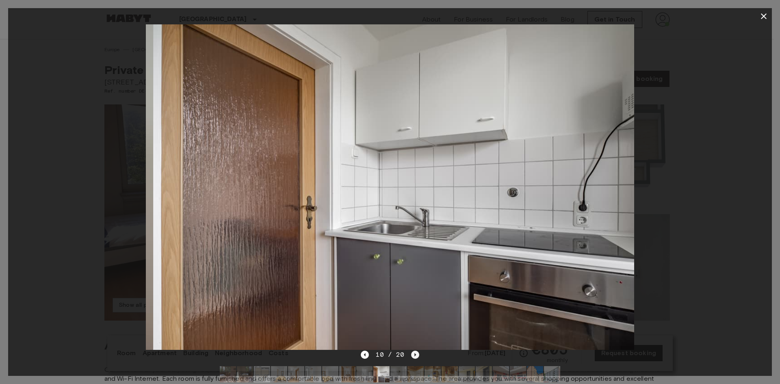
click at [413, 355] on icon "Next image" at bounding box center [415, 354] width 8 height 8
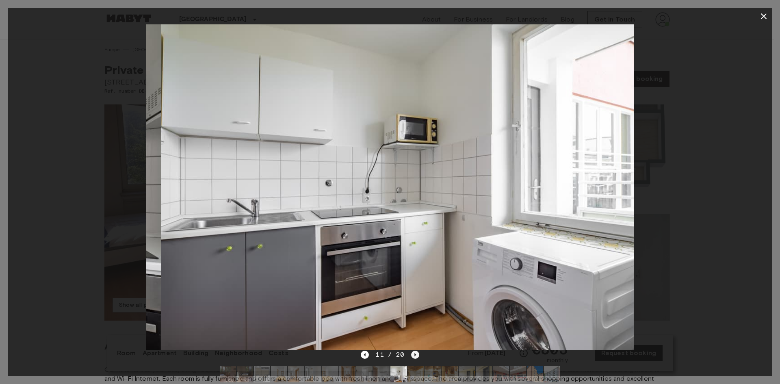
click at [413, 355] on icon "Next image" at bounding box center [415, 354] width 8 height 8
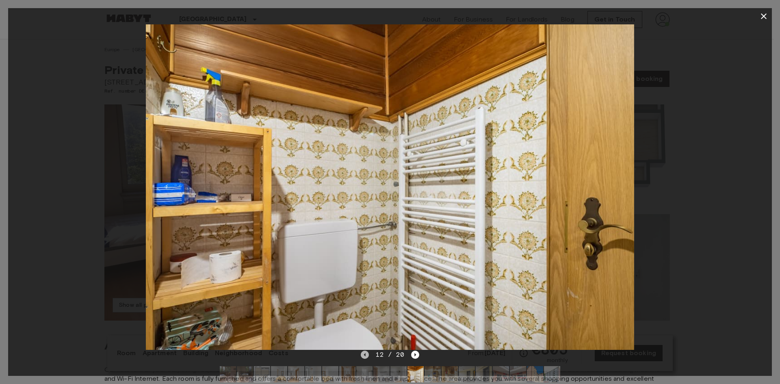
click at [366, 350] on icon "Previous image" at bounding box center [365, 354] width 8 height 8
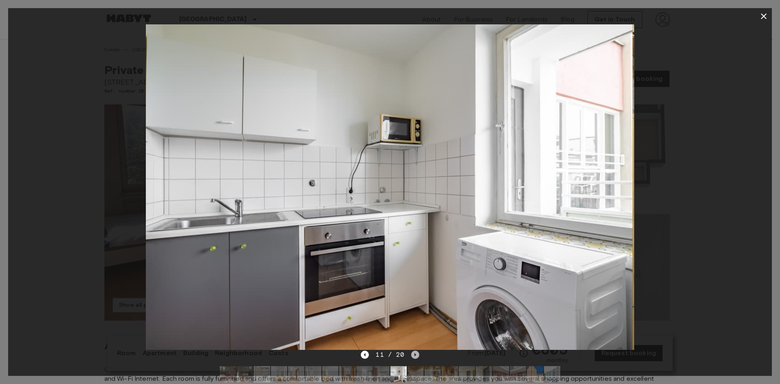
click at [415, 357] on icon "Next image" at bounding box center [415, 354] width 8 height 8
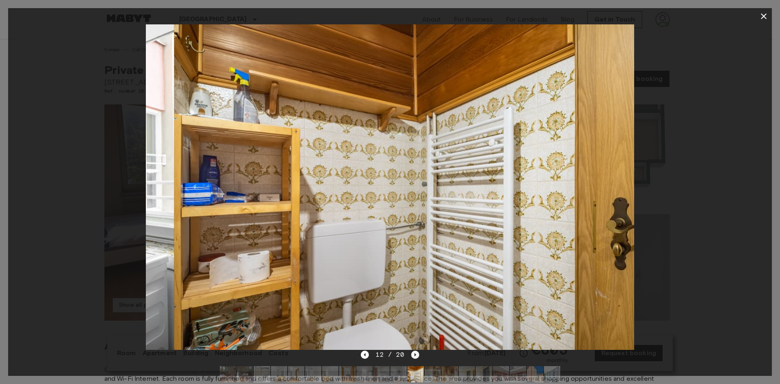
click at [415, 357] on icon "Next image" at bounding box center [415, 354] width 8 height 8
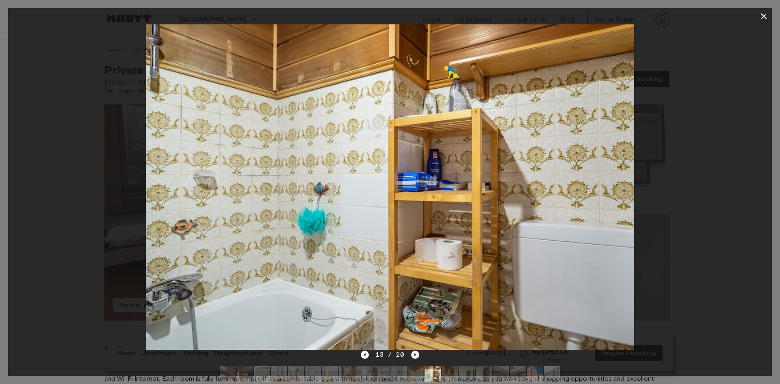
click at [415, 353] on icon "Next image" at bounding box center [415, 354] width 8 height 8
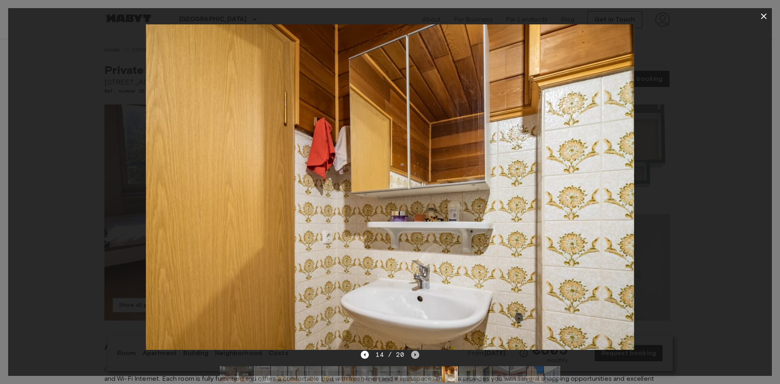
click at [417, 354] on icon "Next image" at bounding box center [415, 354] width 8 height 8
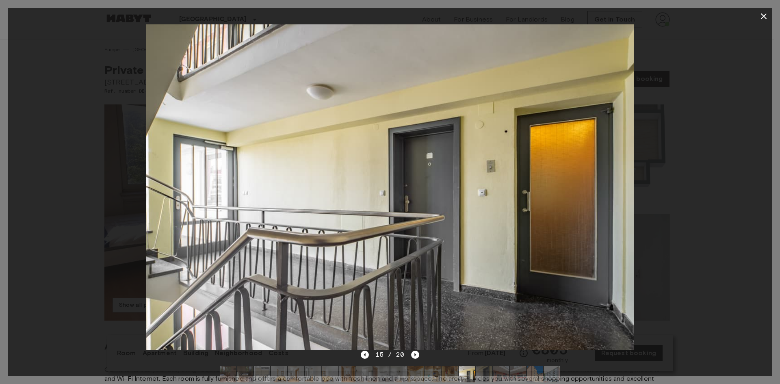
click at [761, 17] on icon "button" at bounding box center [764, 16] width 10 height 10
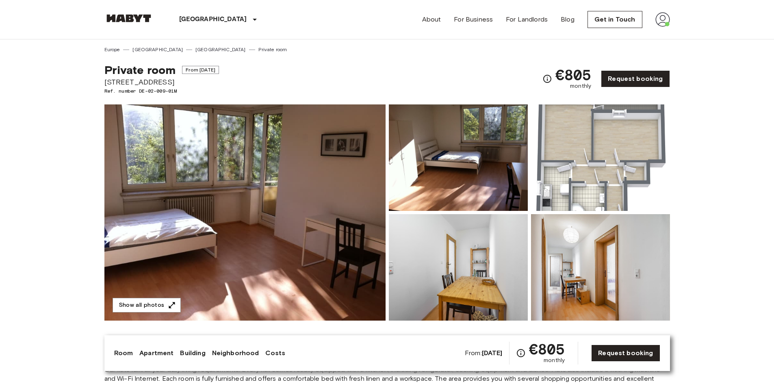
drag, startPoint x: 348, startPoint y: 58, endPoint x: 348, endPoint y: 37, distance: 21.1
click at [348, 37] on div "Munich Europe Amsterdam Berlin Brussels Cologne Dusseldorf Frankfurt Graz Hambu…" at bounding box center [386, 19] width 565 height 39
drag, startPoint x: 419, startPoint y: 46, endPoint x: 359, endPoint y: 29, distance: 62.5
click at [359, 29] on div "Munich Europe Amsterdam Berlin Brussels Cologne Dusseldorf Frankfurt Graz Hambu…" at bounding box center [386, 19] width 565 height 39
drag, startPoint x: 303, startPoint y: 36, endPoint x: 46, endPoint y: 33, distance: 256.7
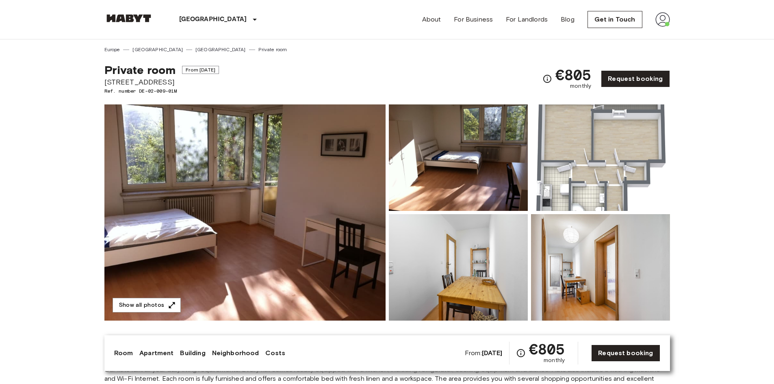
click at [46, 33] on header "Munich Europe Amsterdam Berlin Brussels Cologne Dusseldorf Frankfurt Graz Hambu…" at bounding box center [387, 19] width 774 height 39
drag, startPoint x: 308, startPoint y: 58, endPoint x: 292, endPoint y: 34, distance: 28.4
click at [292, 34] on div "Munich Europe Amsterdam Berlin Brussels Cologne Dusseldorf Frankfurt Graz Hambu…" at bounding box center [386, 19] width 565 height 39
drag, startPoint x: 316, startPoint y: 37, endPoint x: 55, endPoint y: 30, distance: 261.2
click at [55, 32] on header "Munich Europe Amsterdam Berlin Brussels Cologne Dusseldorf Frankfurt Graz Hambu…" at bounding box center [387, 19] width 774 height 39
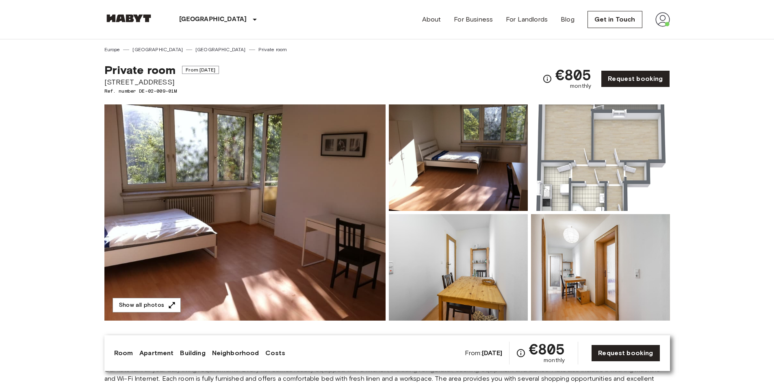
drag, startPoint x: 340, startPoint y: 34, endPoint x: 68, endPoint y: 41, distance: 271.4
click at [65, 36] on header "Munich Europe Amsterdam Berlin Brussels Cologne Dusseldorf Frankfurt Graz Hambu…" at bounding box center [387, 19] width 774 height 39
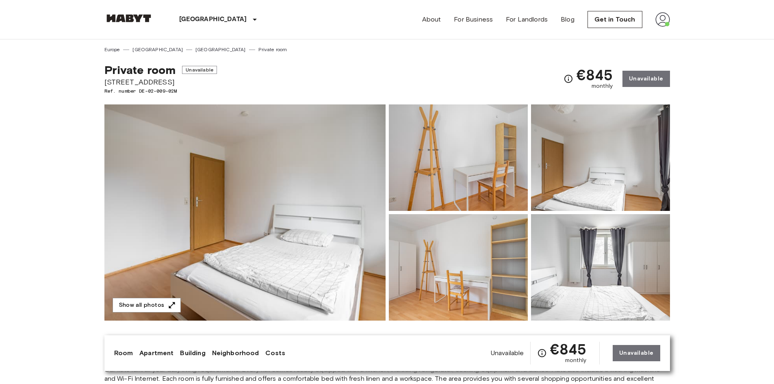
click at [210, 174] on img at bounding box center [244, 212] width 281 height 216
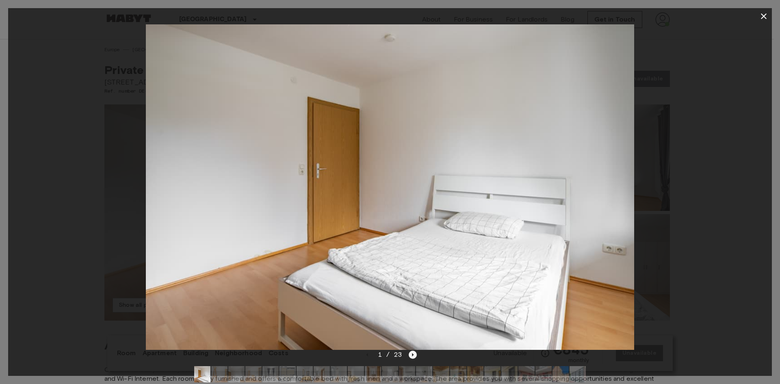
click at [411, 352] on icon "Next image" at bounding box center [413, 354] width 8 height 8
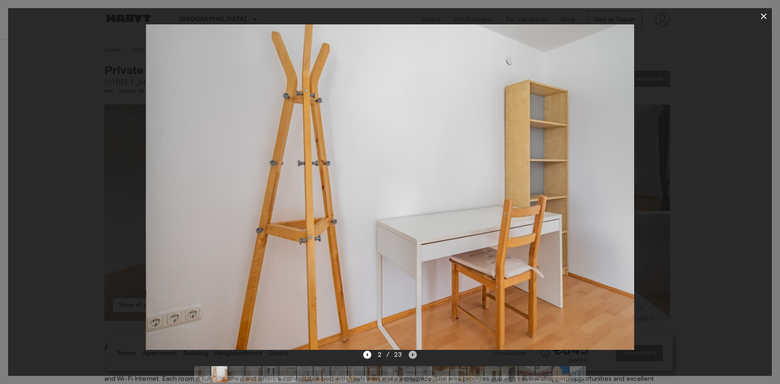
click at [411, 352] on icon "Next image" at bounding box center [413, 354] width 8 height 8
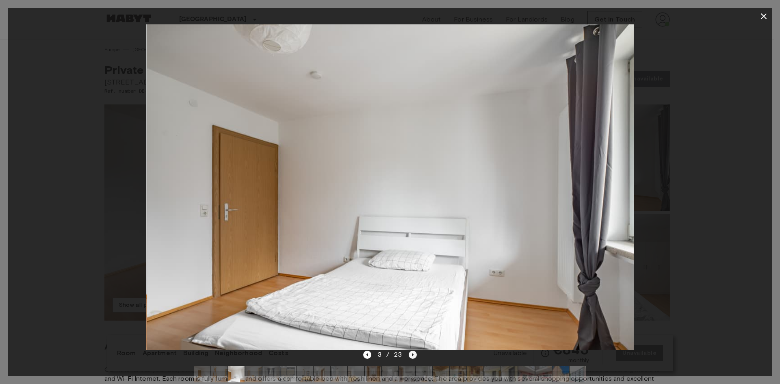
click at [411, 352] on icon "Next image" at bounding box center [413, 354] width 8 height 8
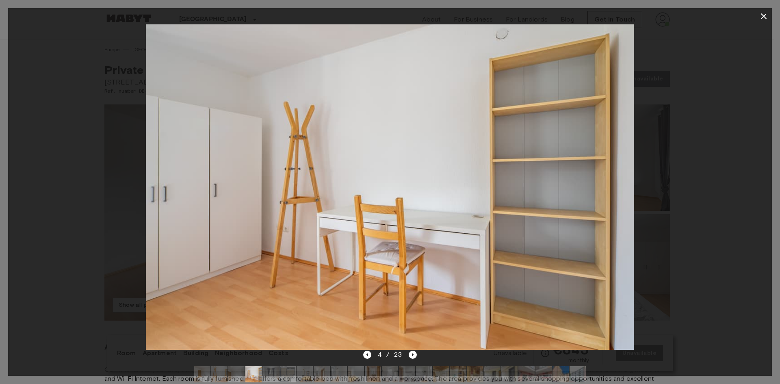
click at [409, 353] on icon "Next image" at bounding box center [413, 354] width 8 height 8
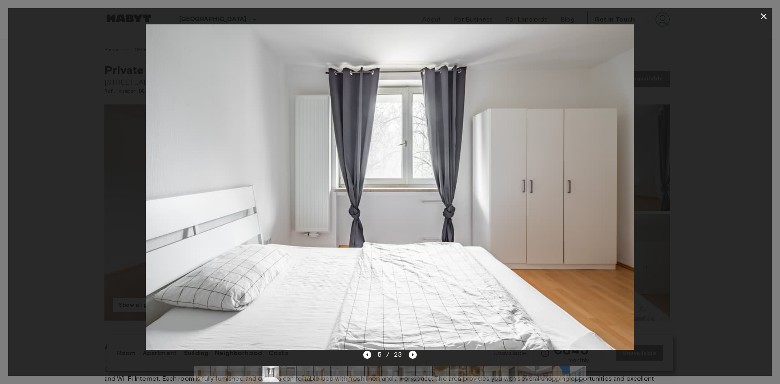
click at [407, 353] on div "5 / 23" at bounding box center [390, 355] width 54 height 10
drag, startPoint x: 407, startPoint y: 353, endPoint x: 410, endPoint y: 357, distance: 4.9
click at [410, 357] on icon "Next image" at bounding box center [413, 354] width 8 height 8
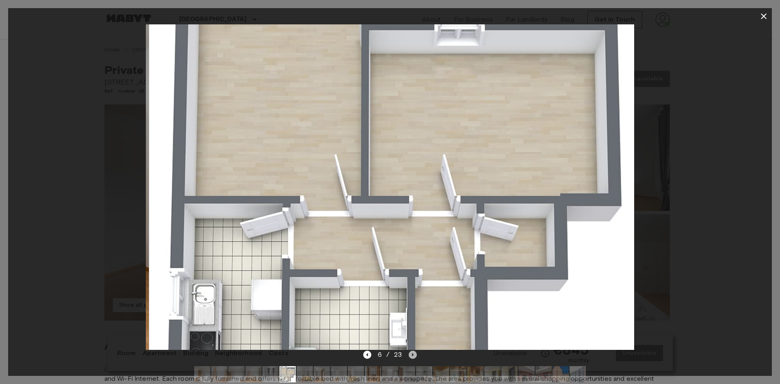
click at [411, 357] on icon "Next image" at bounding box center [413, 354] width 8 height 8
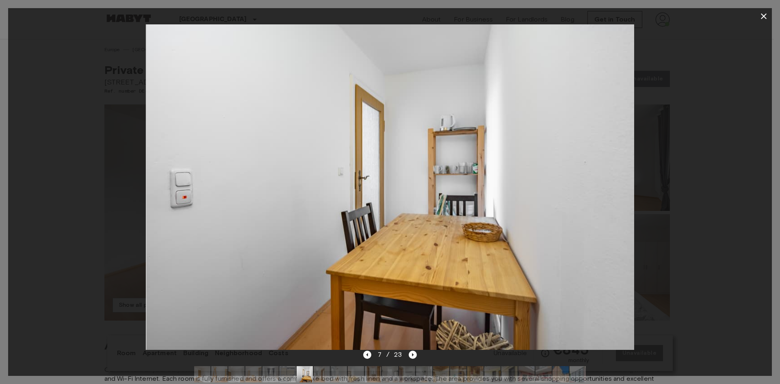
click at [766, 18] on icon "button" at bounding box center [764, 16] width 6 height 6
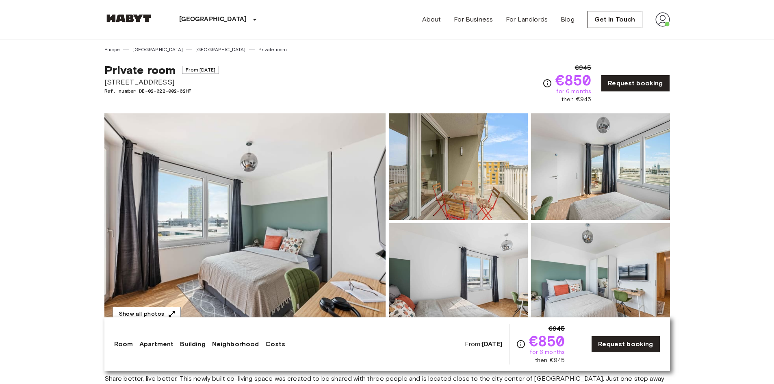
click at [279, 234] on img at bounding box center [244, 221] width 281 height 216
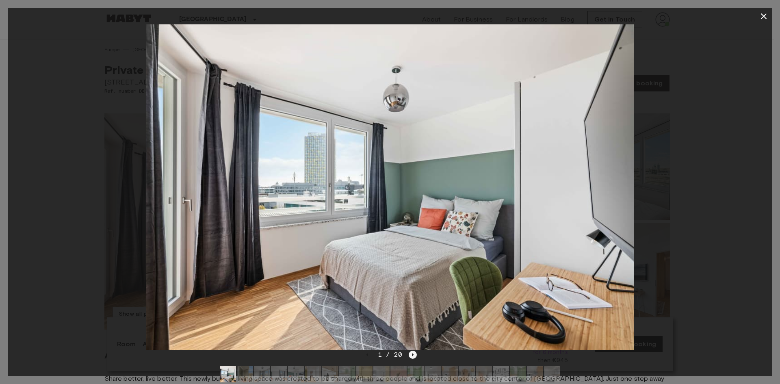
click at [411, 355] on icon "Next image" at bounding box center [413, 354] width 8 height 8
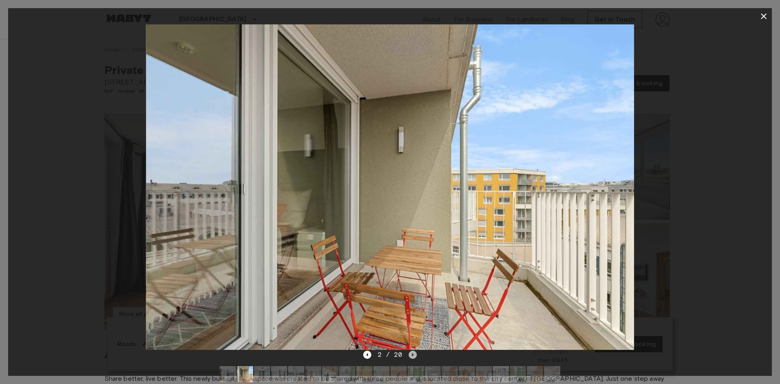
click at [411, 355] on icon "Next image" at bounding box center [413, 354] width 8 height 8
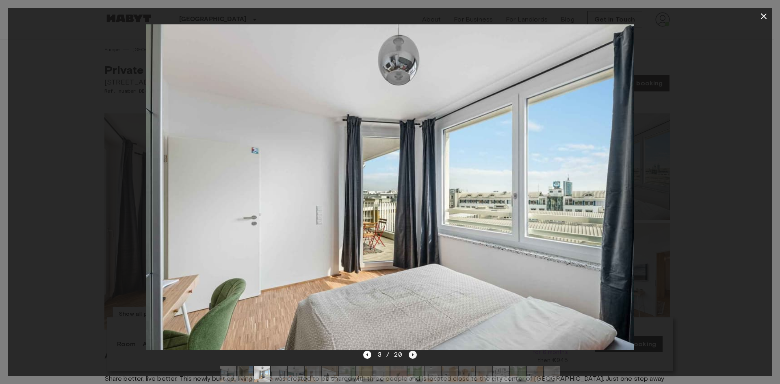
click at [413, 355] on icon "Next image" at bounding box center [413, 354] width 8 height 8
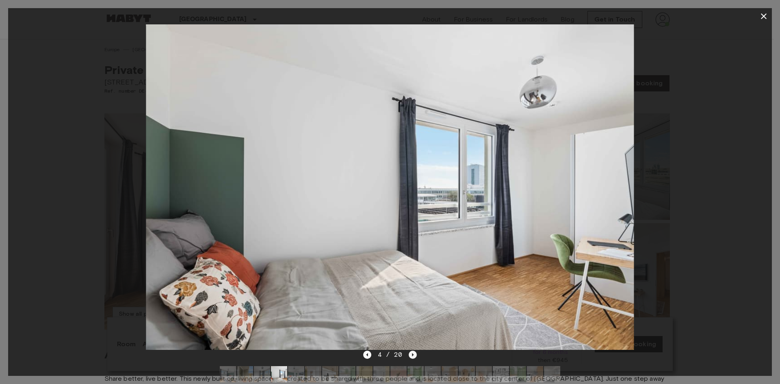
click at [413, 355] on icon "Next image" at bounding box center [413, 354] width 8 height 8
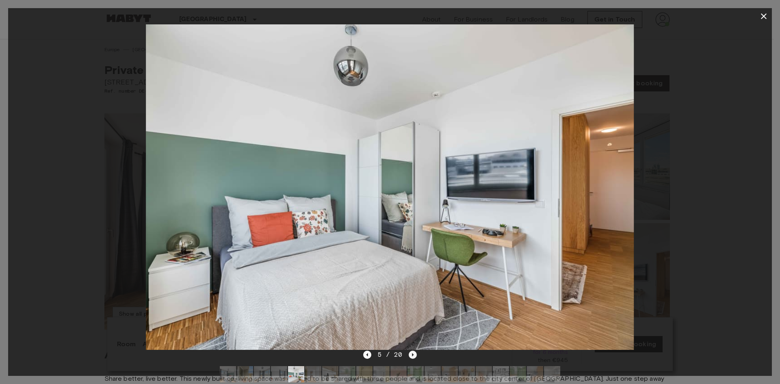
click at [413, 355] on icon "Next image" at bounding box center [413, 354] width 8 height 8
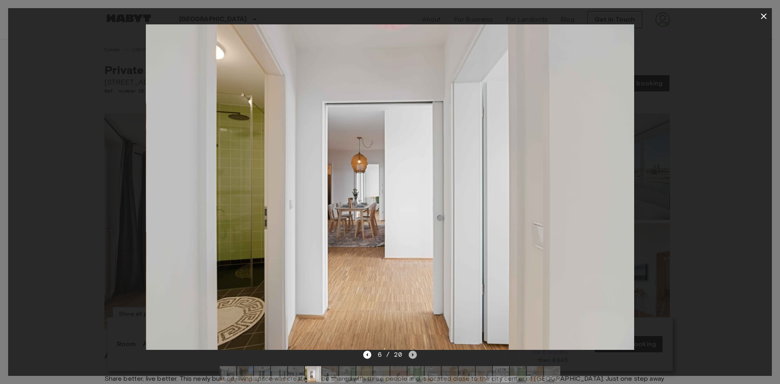
click at [413, 355] on icon "Next image" at bounding box center [413, 354] width 8 height 8
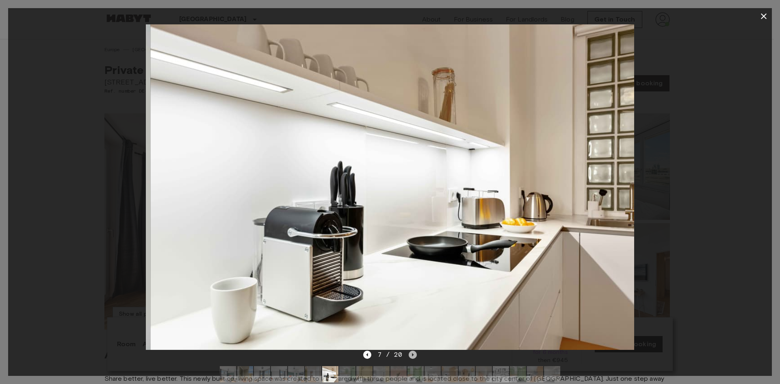
click at [413, 355] on icon "Next image" at bounding box center [413, 354] width 8 height 8
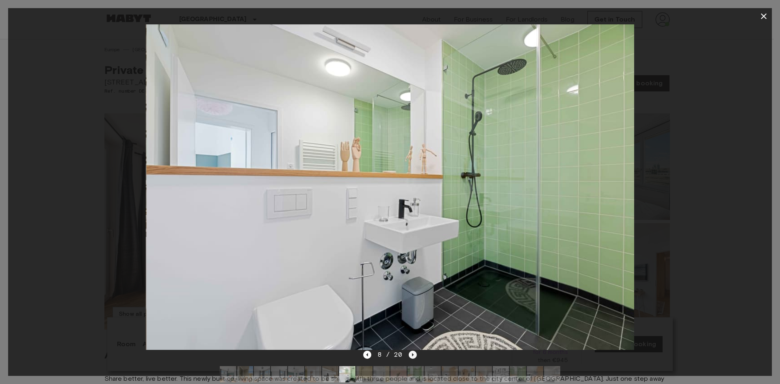
click at [413, 355] on icon "Next image" at bounding box center [413, 354] width 8 height 8
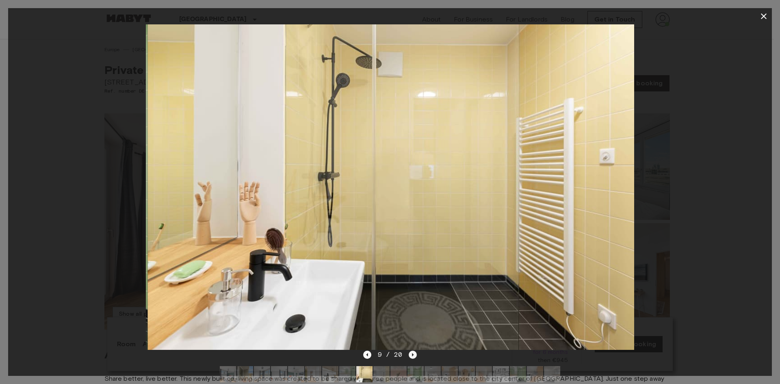
click at [413, 355] on icon "Next image" at bounding box center [413, 354] width 8 height 8
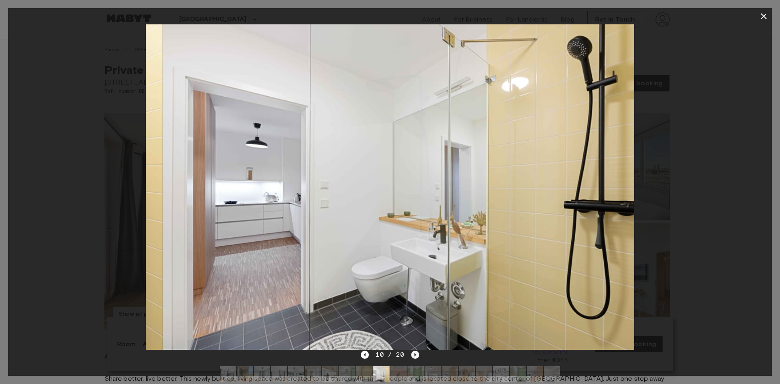
click at [413, 355] on icon "Next image" at bounding box center [415, 354] width 8 height 8
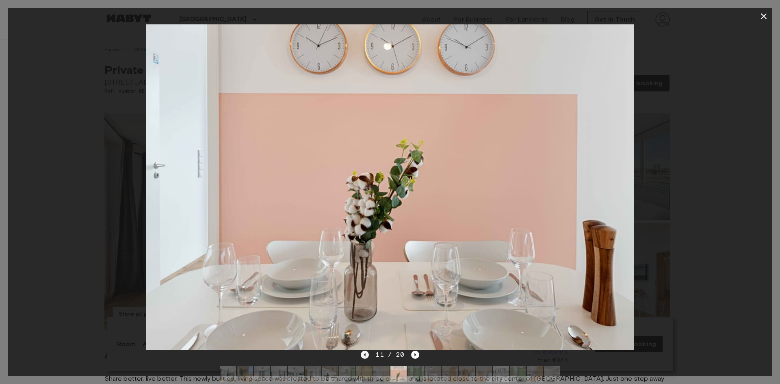
click at [366, 355] on icon "Previous image" at bounding box center [365, 354] width 2 height 3
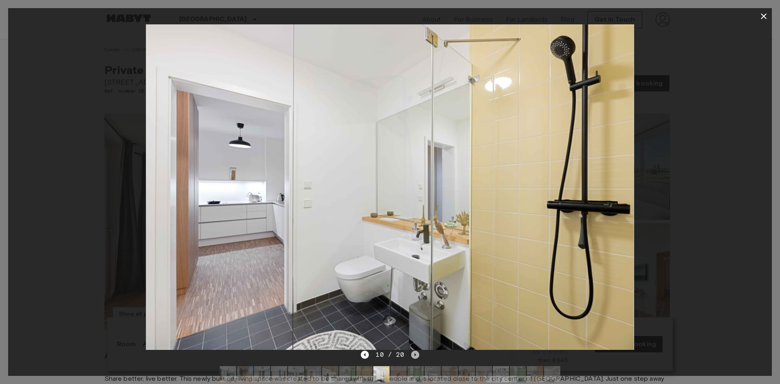
click at [414, 357] on icon "Next image" at bounding box center [415, 354] width 8 height 8
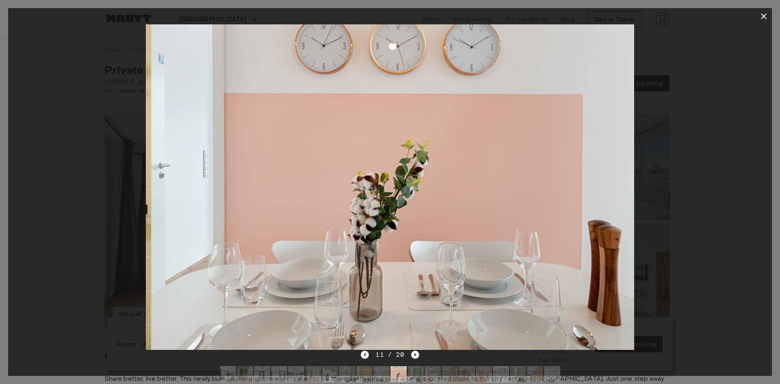
click at [416, 355] on icon "Next image" at bounding box center [415, 354] width 8 height 8
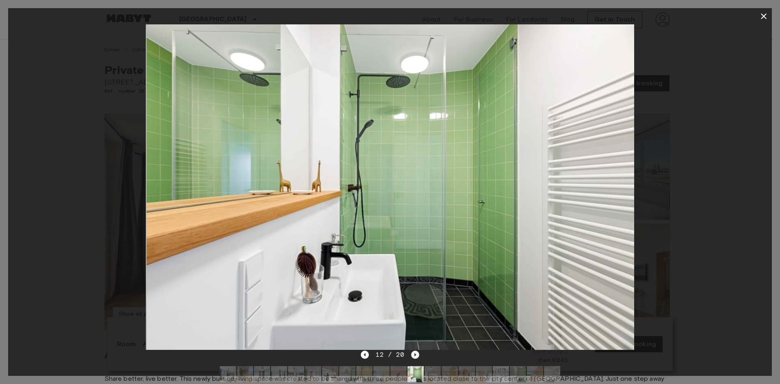
click at [413, 354] on icon "Next image" at bounding box center [415, 354] width 8 height 8
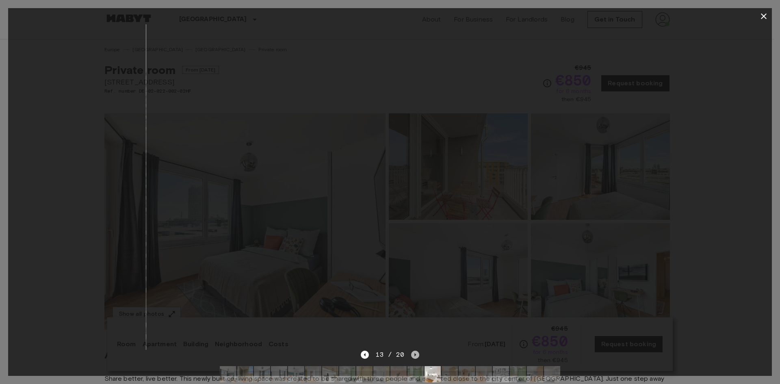
click at [413, 354] on icon "Next image" at bounding box center [415, 354] width 8 height 8
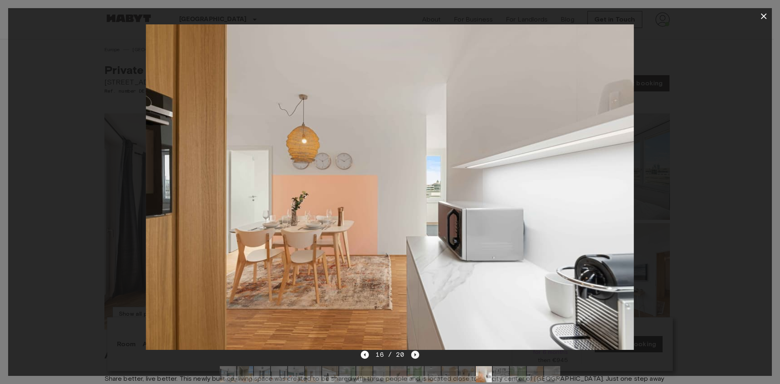
click at [413, 354] on icon "Next image" at bounding box center [415, 354] width 8 height 8
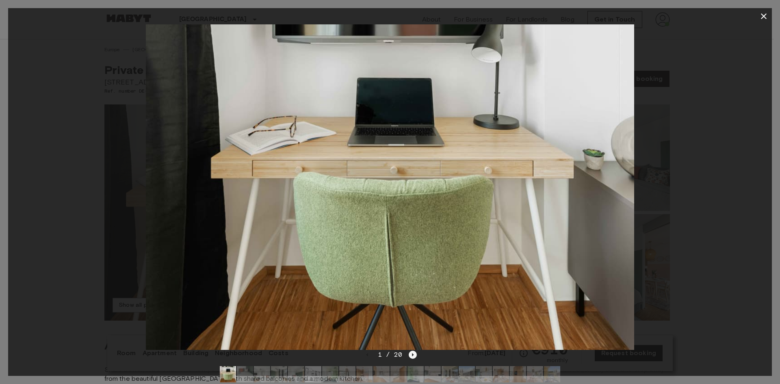
click at [413, 353] on icon "Next image" at bounding box center [413, 354] width 8 height 8
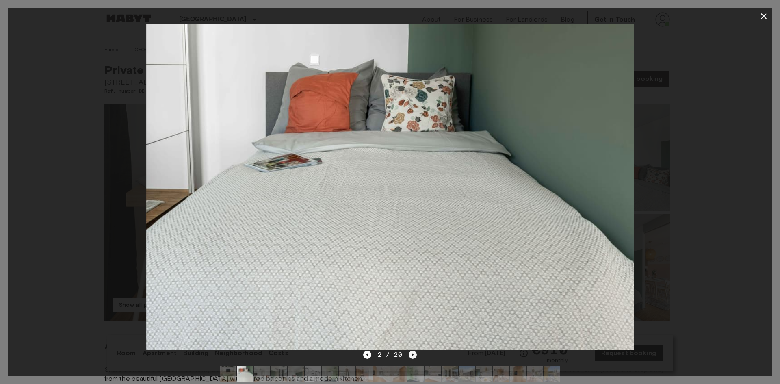
click at [413, 355] on icon "Next image" at bounding box center [413, 354] width 8 height 8
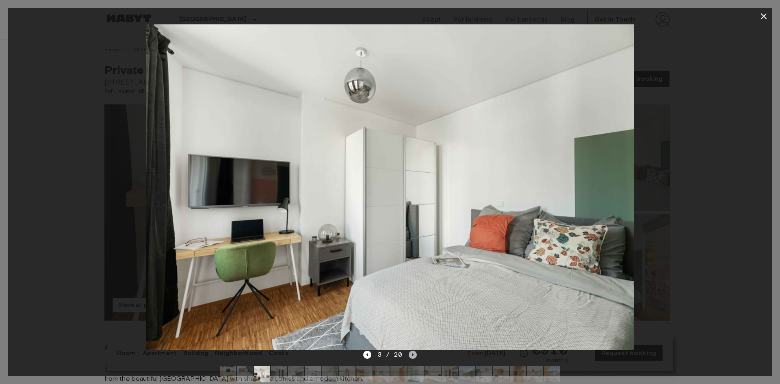
click at [413, 355] on icon "Next image" at bounding box center [413, 354] width 8 height 8
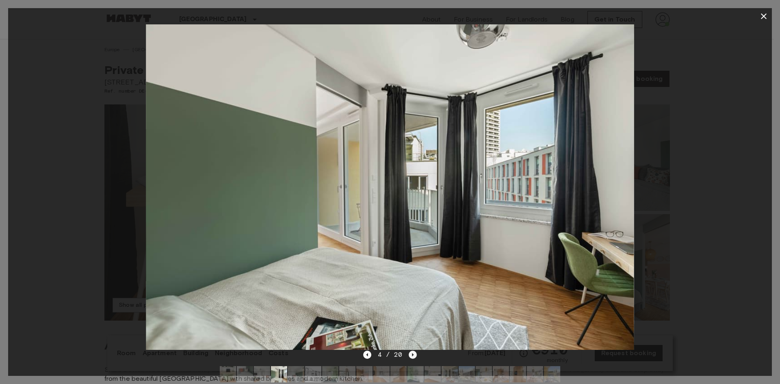
click at [413, 355] on icon "Next image" at bounding box center [413, 354] width 8 height 8
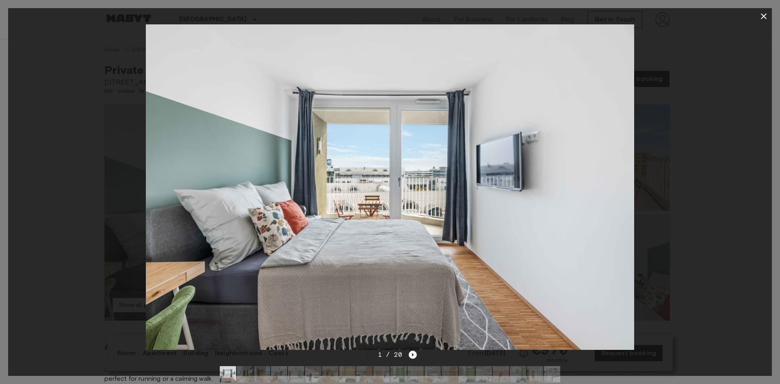
click at [412, 353] on icon "Next image" at bounding box center [413, 354] width 2 height 3
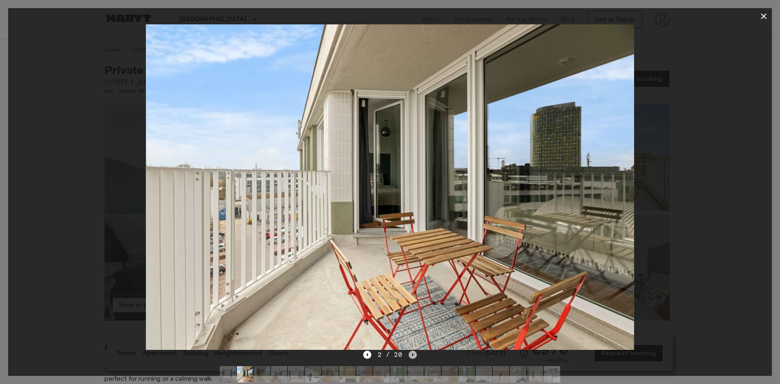
click at [412, 353] on icon "Next image" at bounding box center [413, 354] width 2 height 3
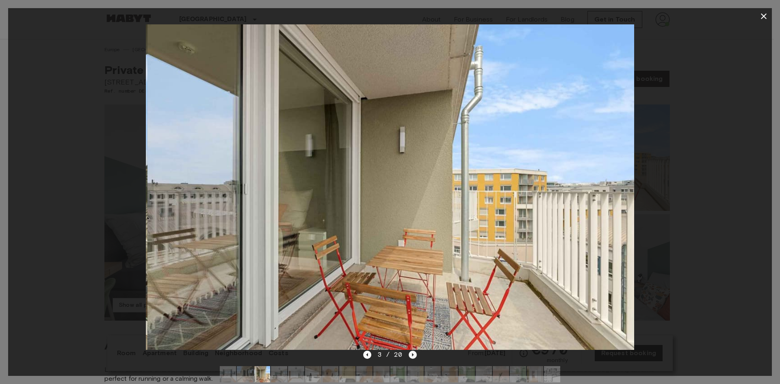
click at [412, 353] on icon "Next image" at bounding box center [413, 354] width 2 height 3
